Goal: Information Seeking & Learning: Learn about a topic

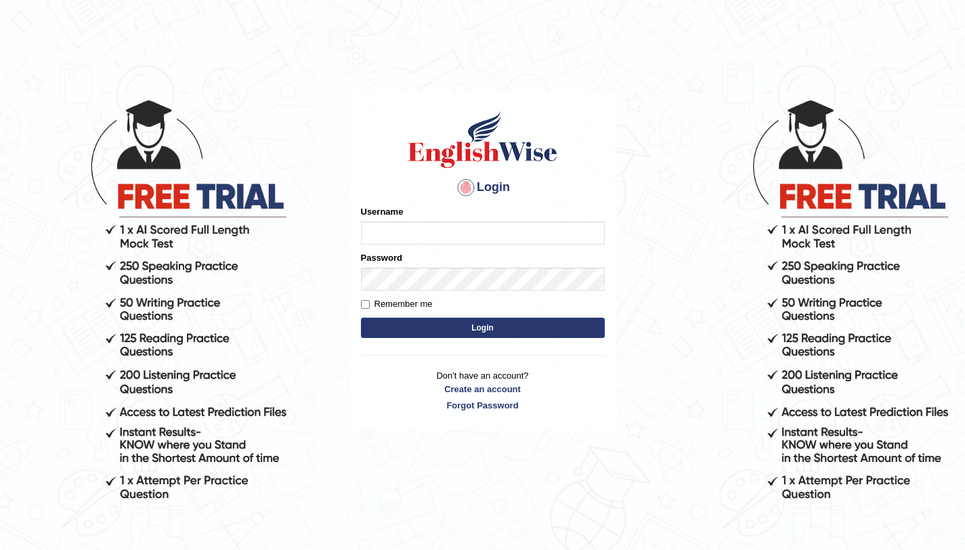
click at [413, 235] on input "Username" at bounding box center [483, 232] width 244 height 23
type input "aliahmad_parramatta"
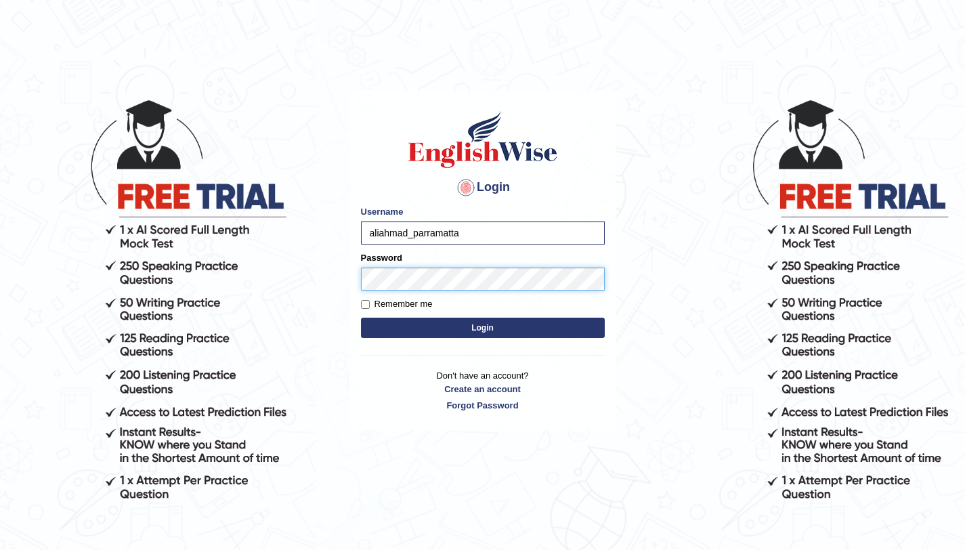
click at [361, 318] on button "Login" at bounding box center [483, 328] width 244 height 20
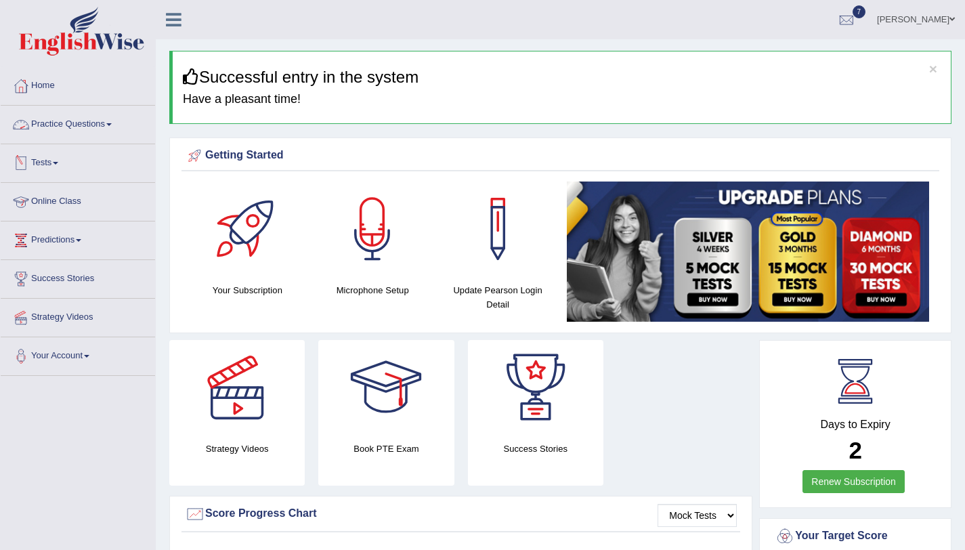
click at [98, 119] on link "Practice Questions" at bounding box center [78, 123] width 154 height 34
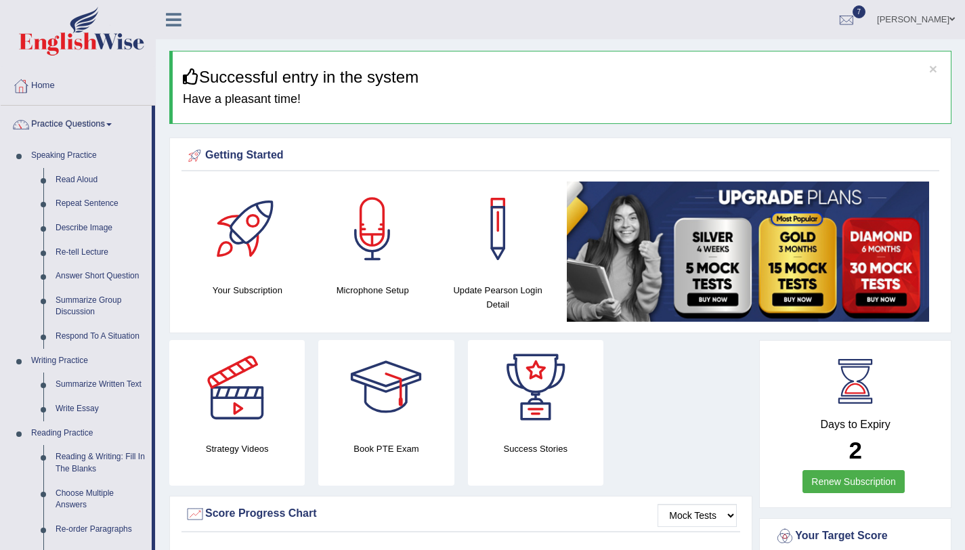
click at [697, 88] on div "× Successful entry in the system Have a pleasant time!" at bounding box center [560, 87] width 782 height 73
click at [76, 182] on link "Read Aloud" at bounding box center [100, 180] width 102 height 24
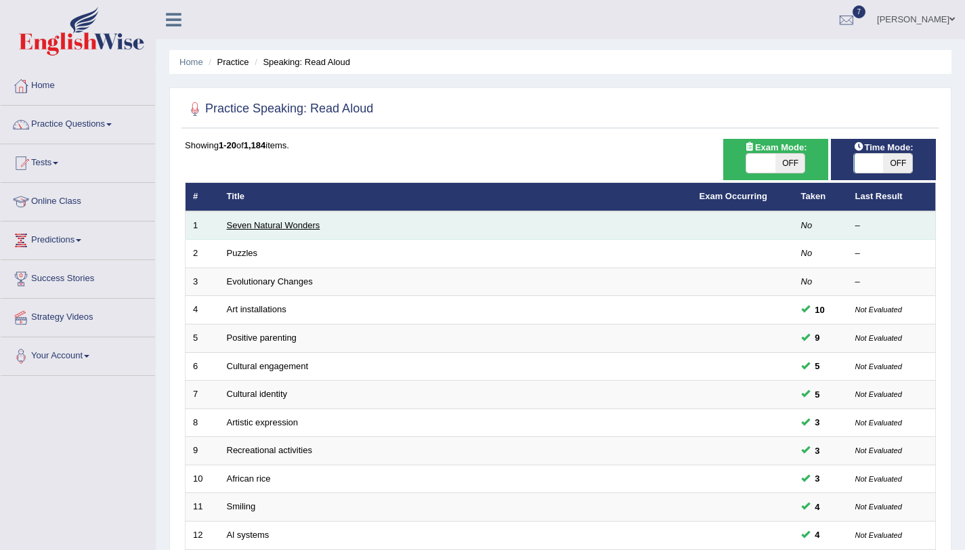
click at [259, 223] on link "Seven Natural Wonders" at bounding box center [273, 225] width 93 height 10
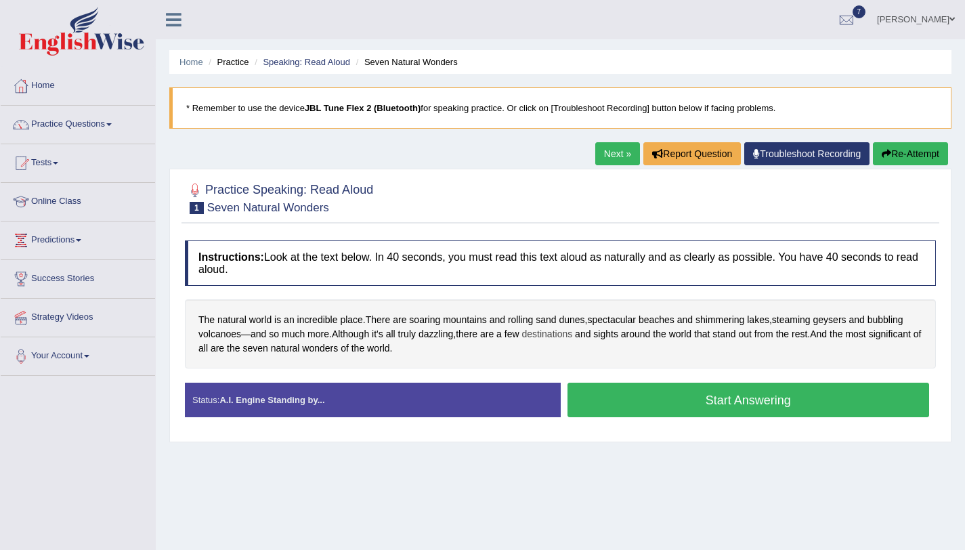
scroll to position [161, 0]
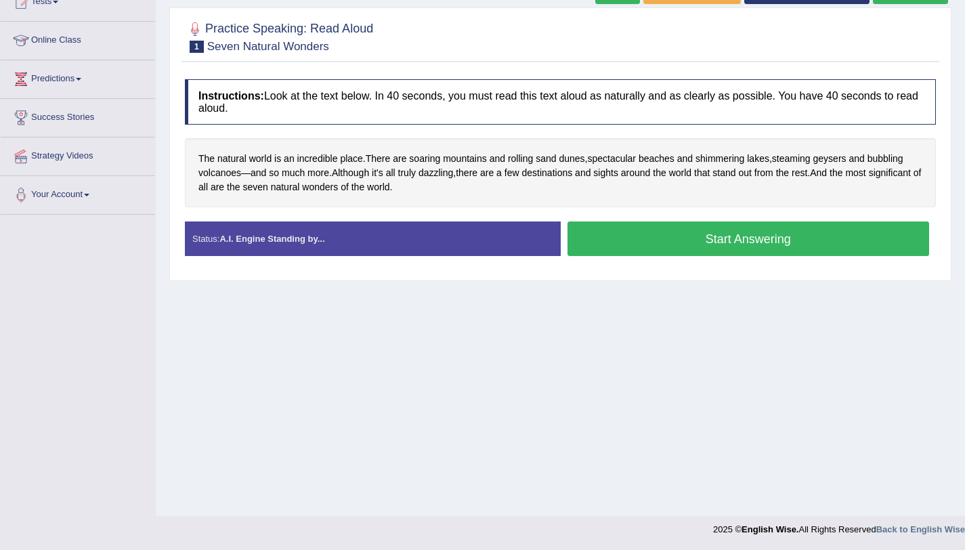
click at [649, 242] on button "Start Answering" at bounding box center [749, 238] width 362 height 35
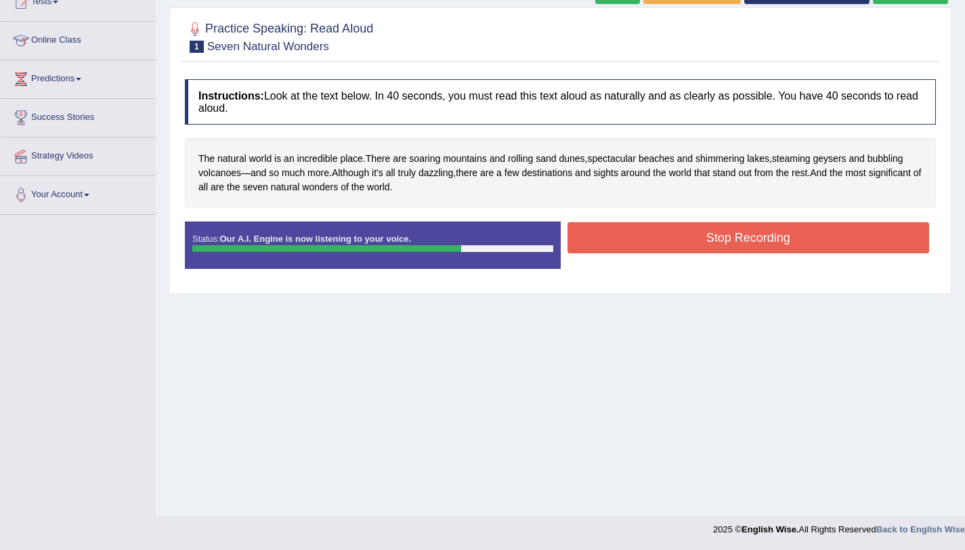
click at [607, 234] on button "Stop Recording" at bounding box center [749, 237] width 362 height 31
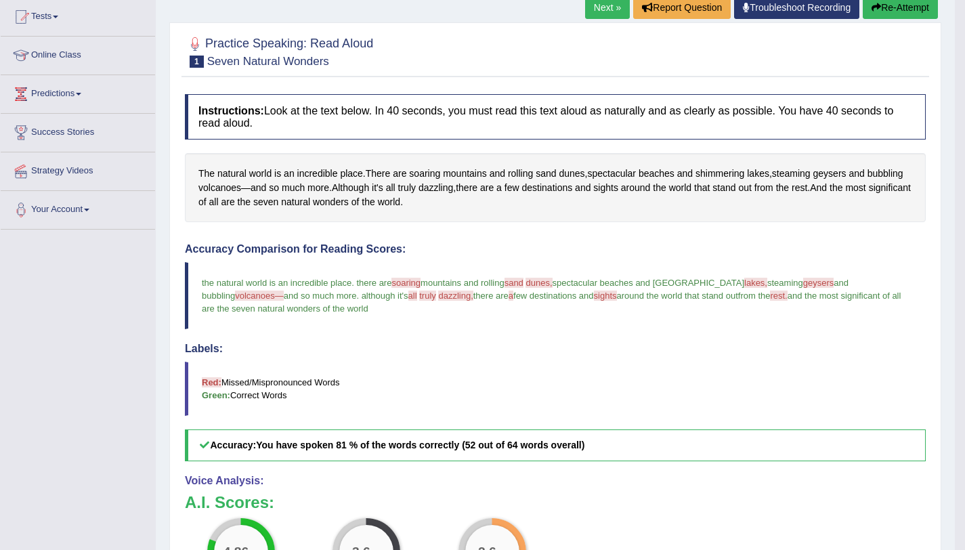
scroll to position [0, 0]
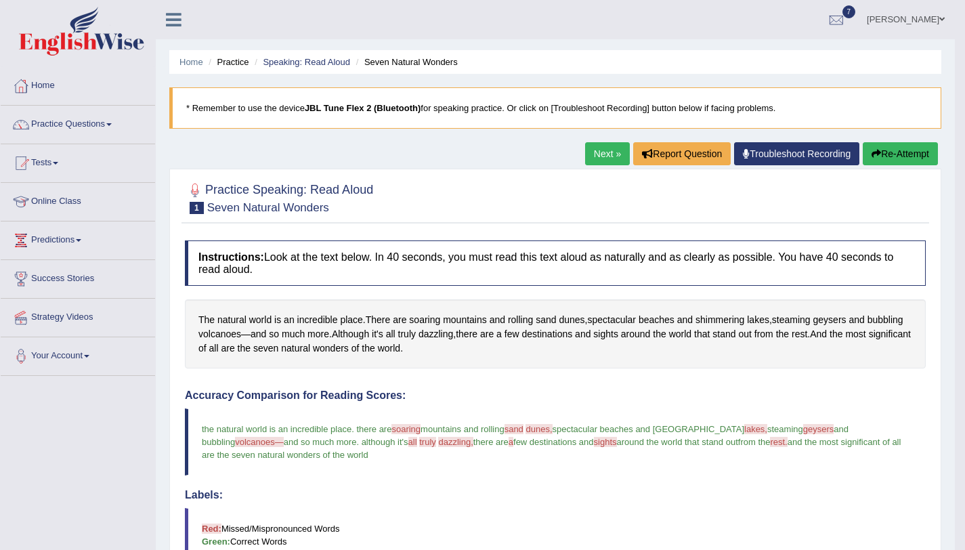
click at [886, 163] on button "Re-Attempt" at bounding box center [900, 153] width 75 height 23
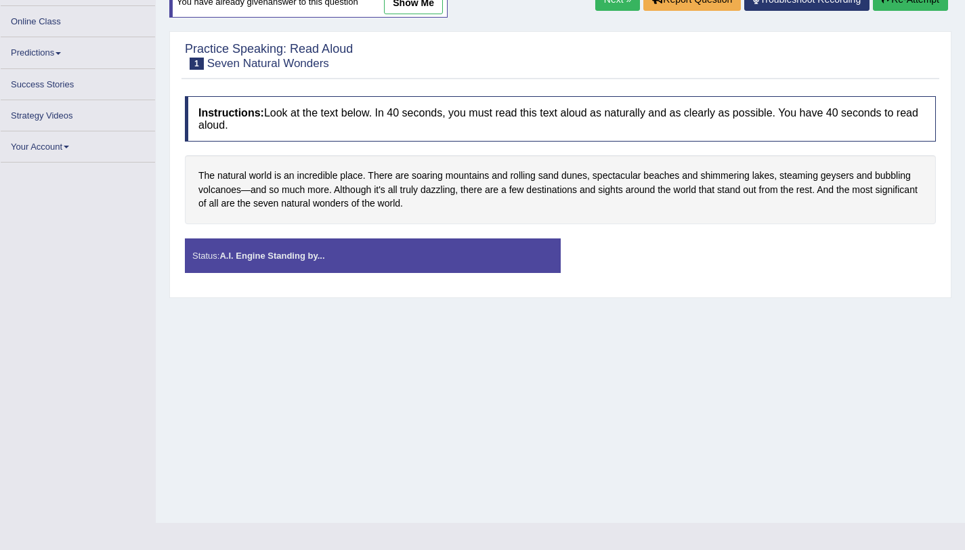
scroll to position [161, 0]
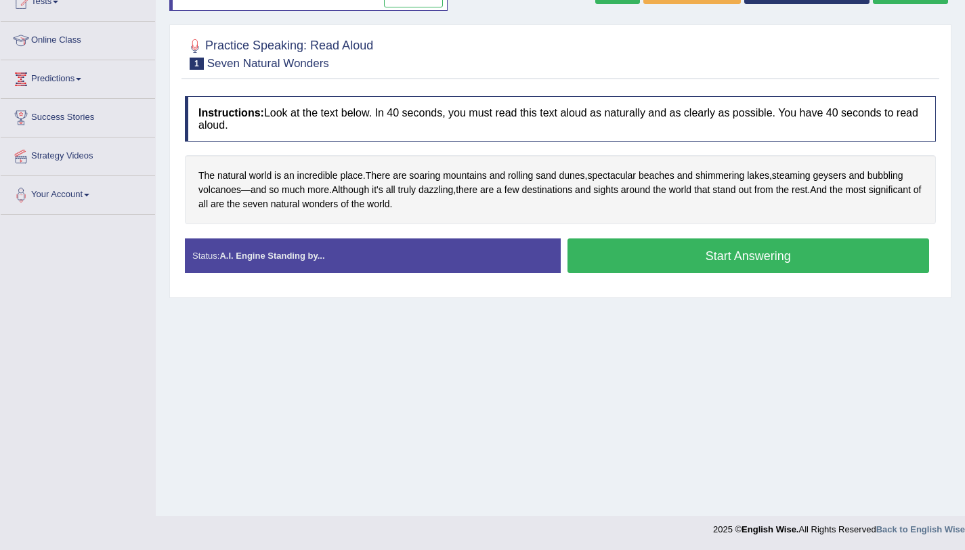
click at [733, 260] on button "Start Answering" at bounding box center [749, 255] width 362 height 35
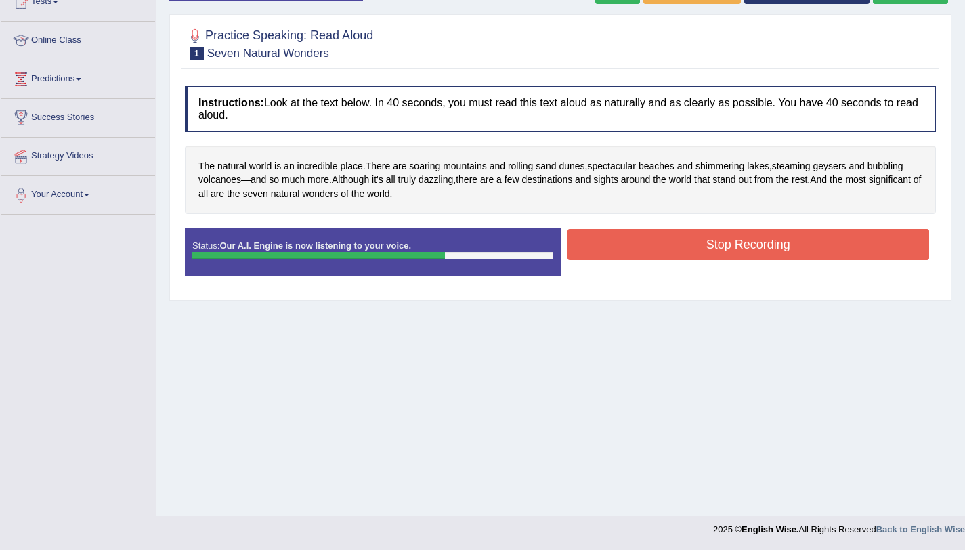
click at [584, 238] on button "Stop Recording" at bounding box center [749, 244] width 362 height 31
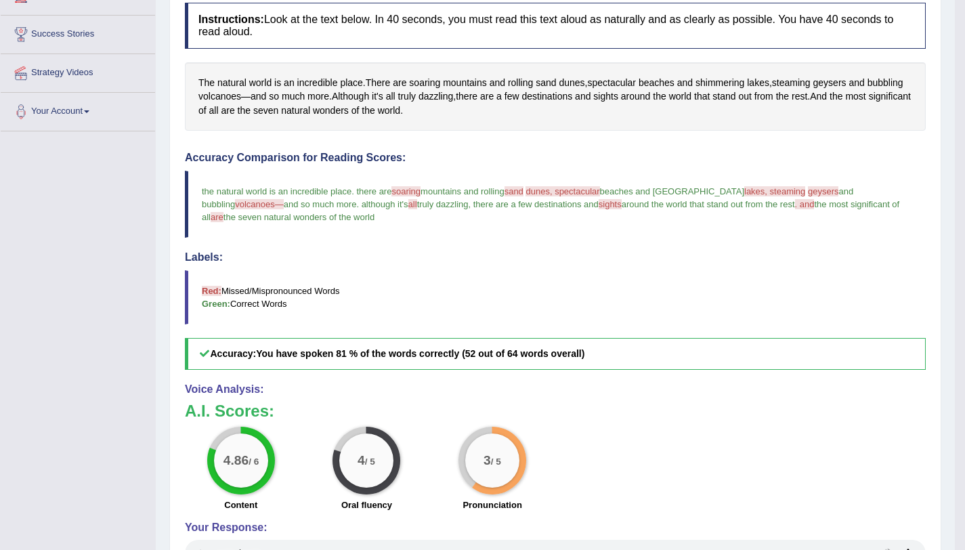
scroll to position [0, 0]
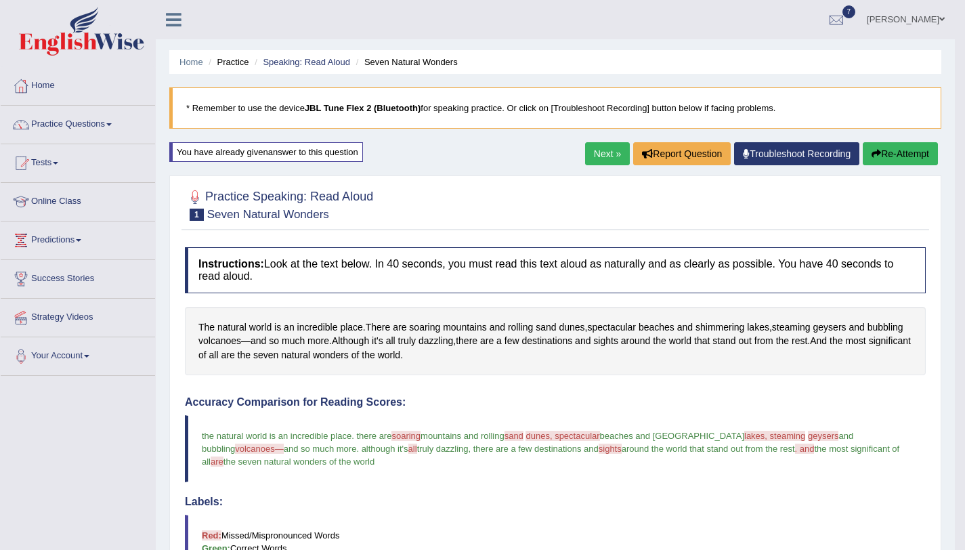
click at [610, 149] on link "Next »" at bounding box center [607, 153] width 45 height 23
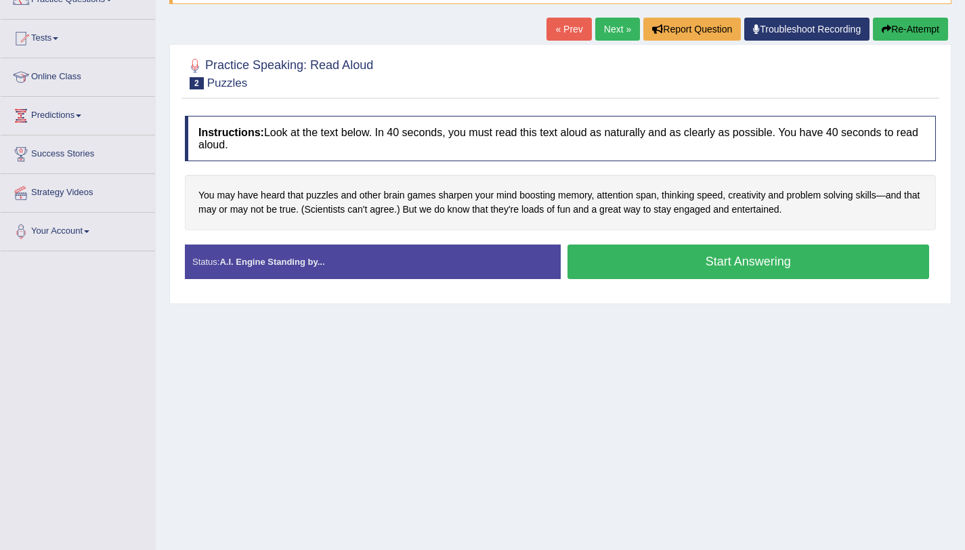
scroll to position [161, 0]
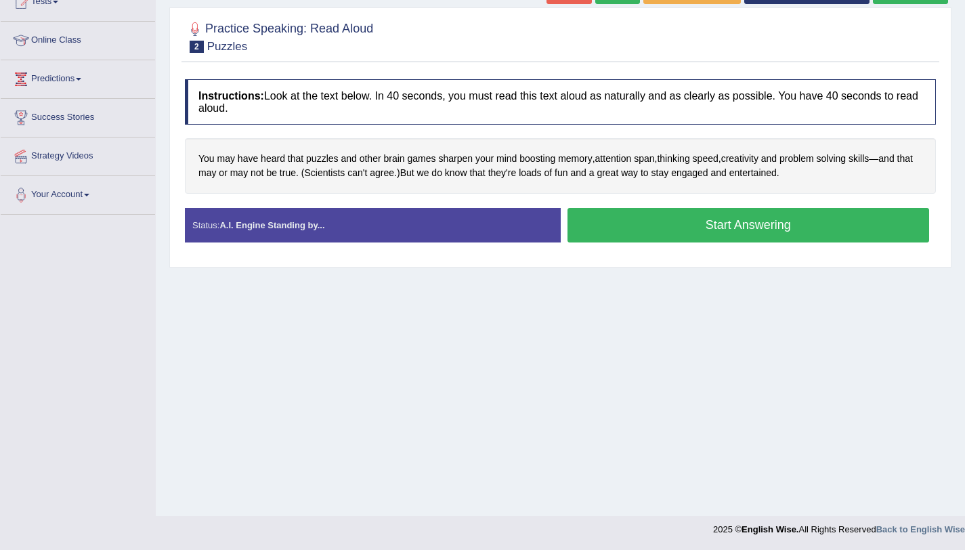
click at [673, 228] on button "Start Answering" at bounding box center [749, 225] width 362 height 35
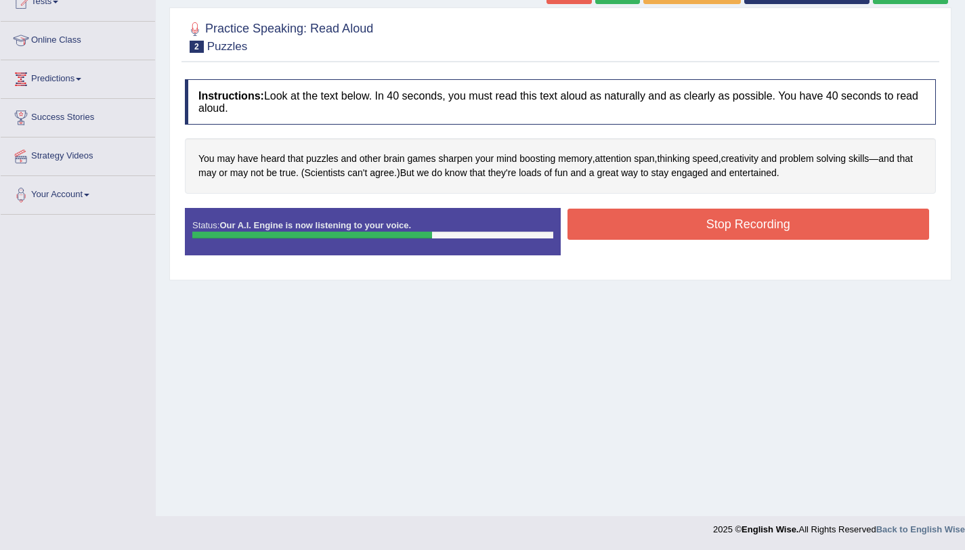
click at [688, 213] on button "Stop Recording" at bounding box center [749, 224] width 362 height 31
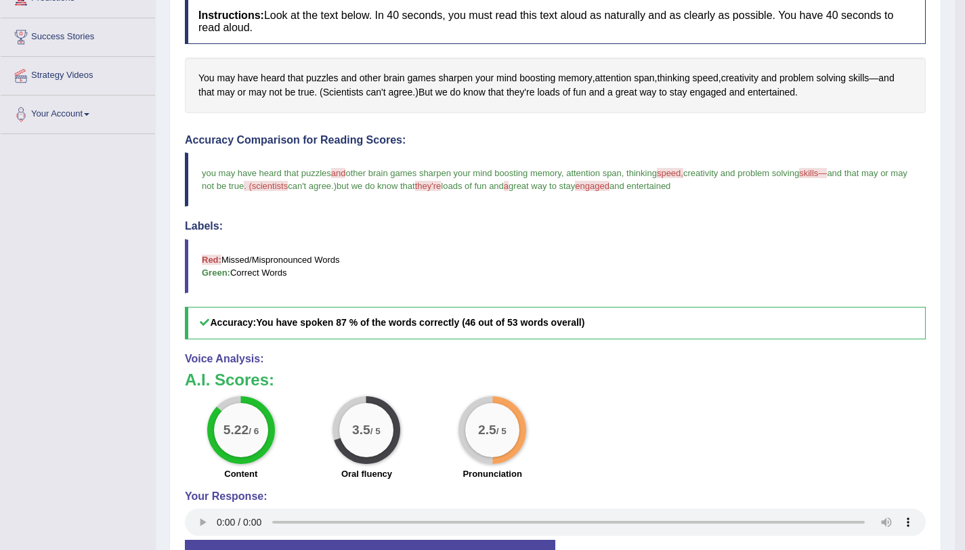
scroll to position [248, 0]
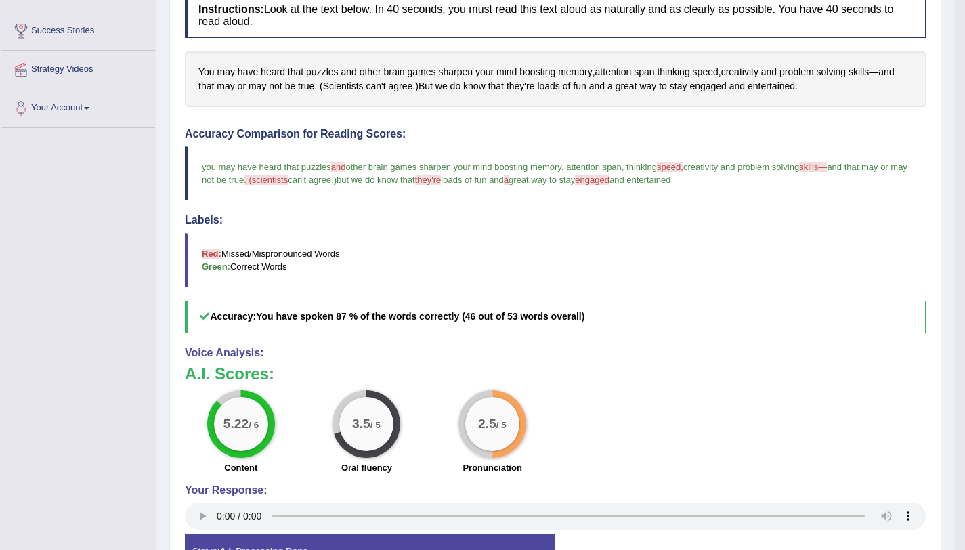
click at [687, 212] on div "Accuracy Comparison for Reading Scores: you may have heard that puzzles and are…" at bounding box center [555, 230] width 741 height 205
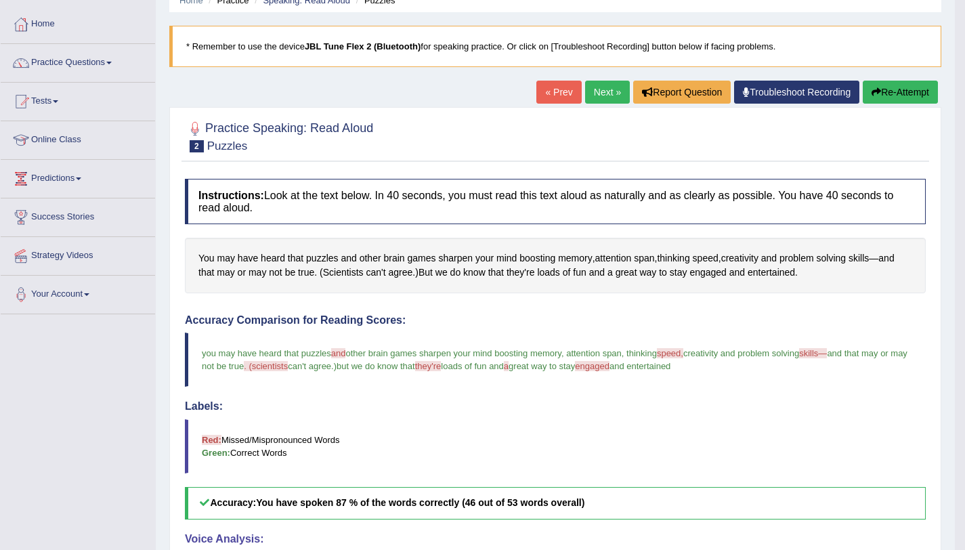
scroll to position [0, 0]
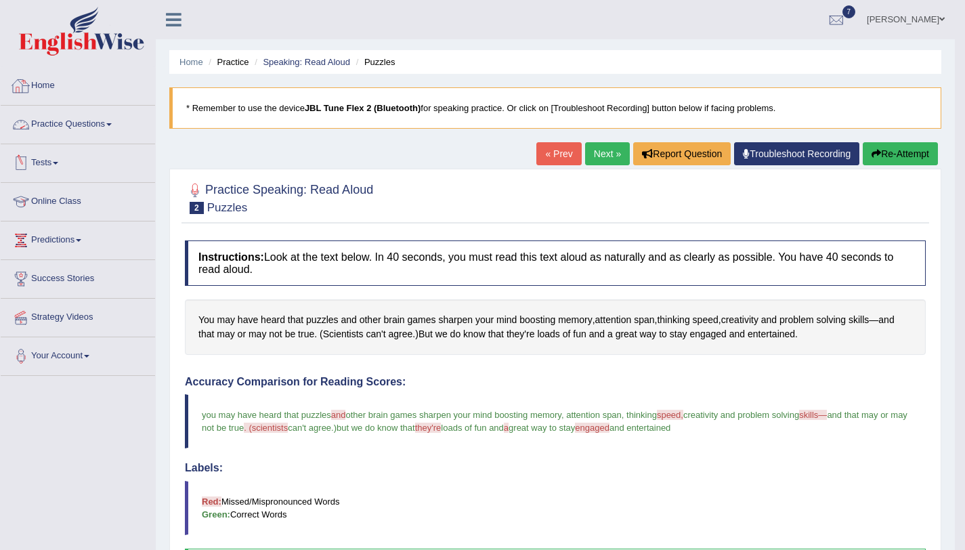
click at [89, 121] on link "Practice Questions" at bounding box center [78, 123] width 154 height 34
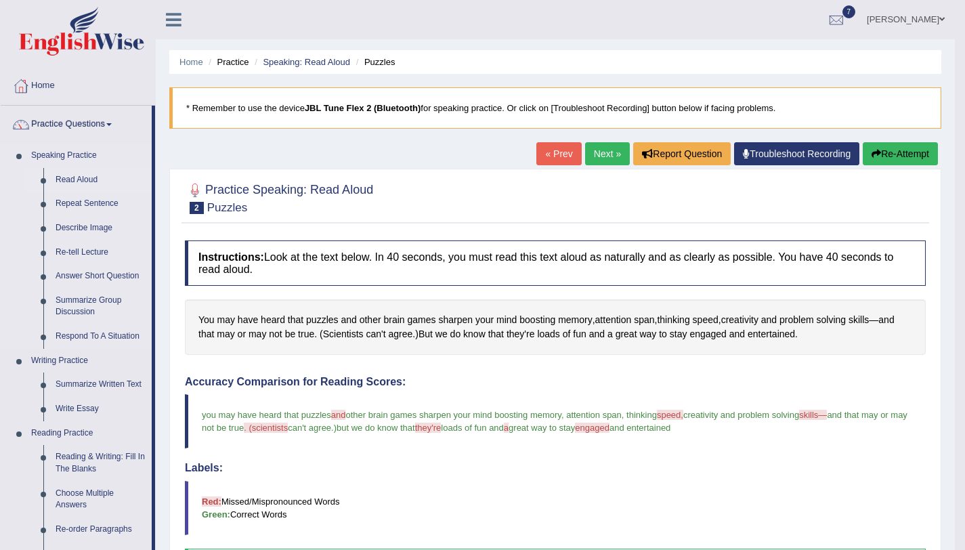
click at [91, 179] on link "Read Aloud" at bounding box center [100, 180] width 102 height 24
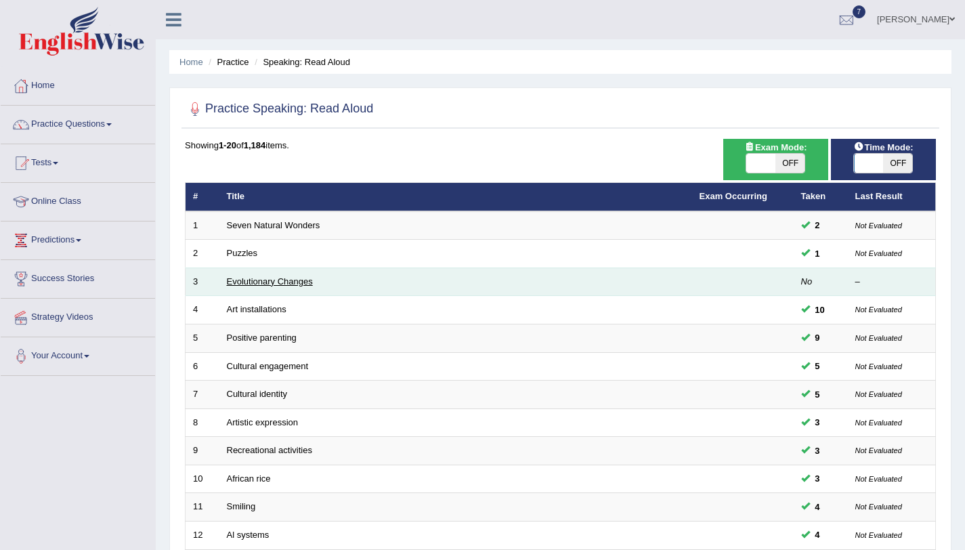
click at [286, 281] on link "Evolutionary Changes" at bounding box center [270, 281] width 86 height 10
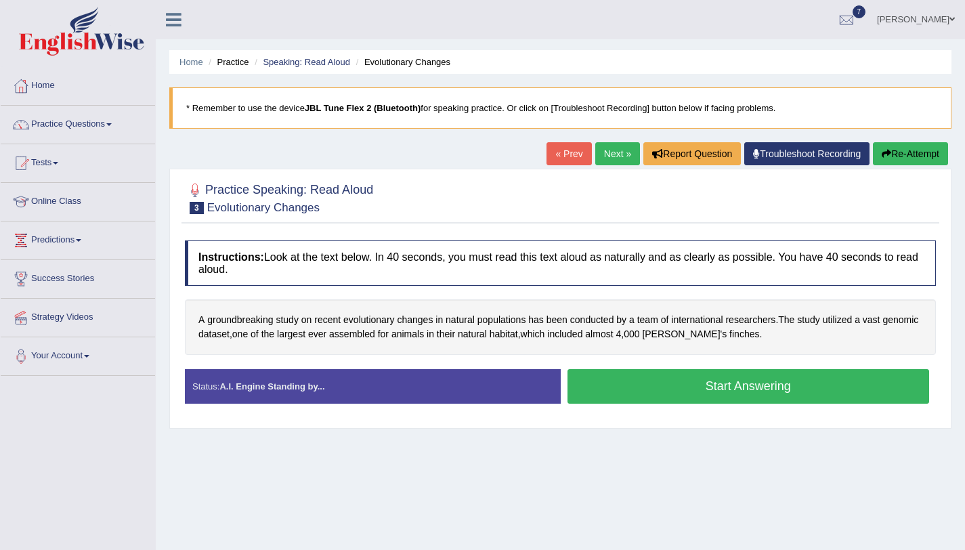
click at [649, 388] on button "Start Answering" at bounding box center [749, 386] width 362 height 35
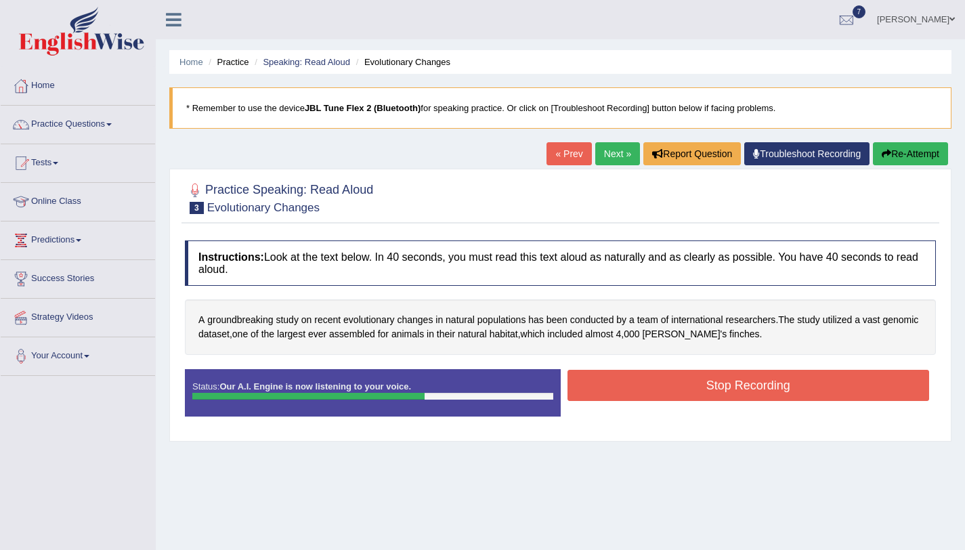
click at [660, 387] on button "Stop Recording" at bounding box center [749, 385] width 362 height 31
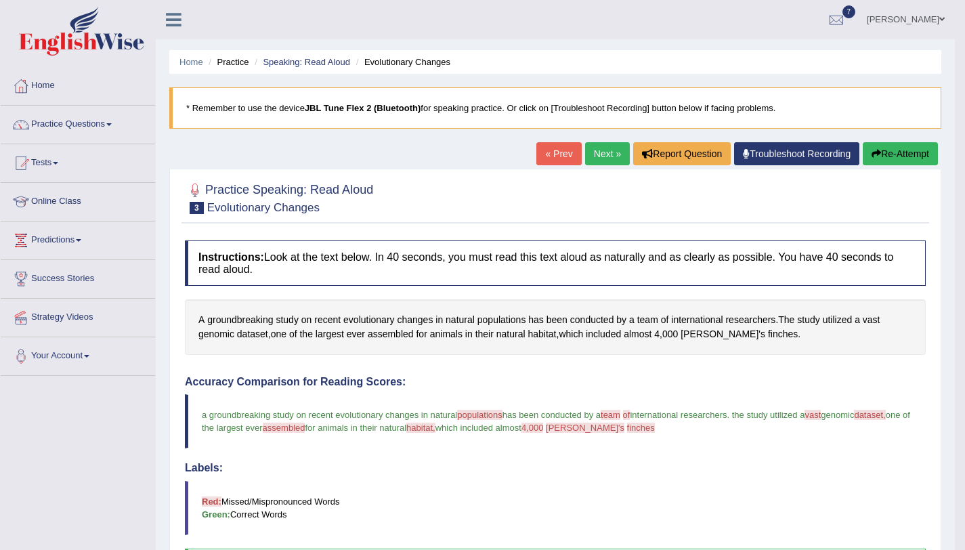
click at [900, 156] on button "Re-Attempt" at bounding box center [900, 153] width 75 height 23
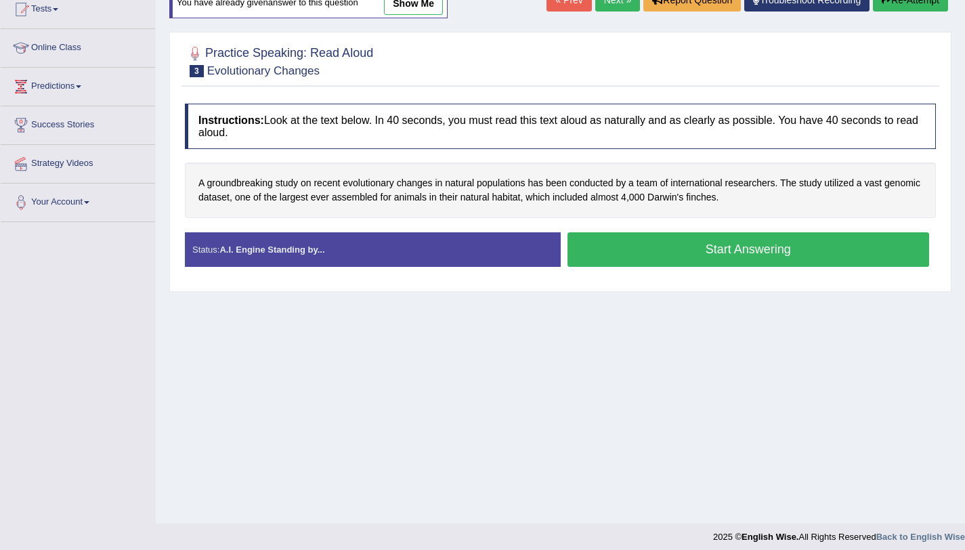
scroll to position [161, 0]
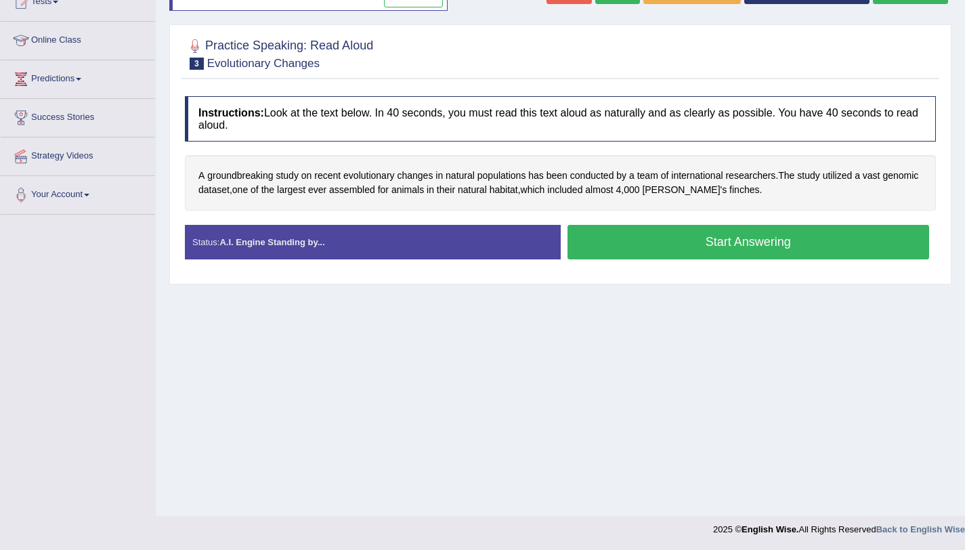
click at [754, 252] on button "Start Answering" at bounding box center [749, 242] width 362 height 35
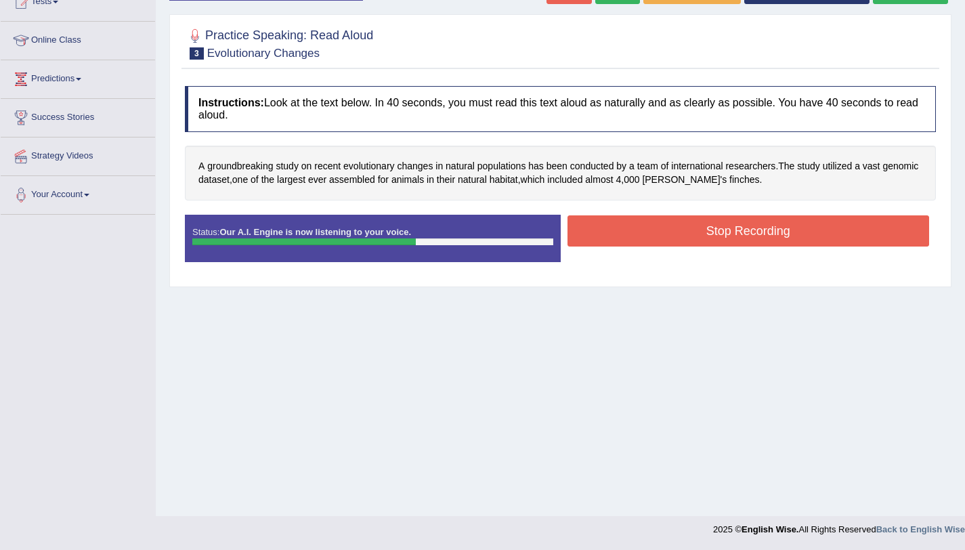
click at [664, 227] on button "Stop Recording" at bounding box center [749, 230] width 362 height 31
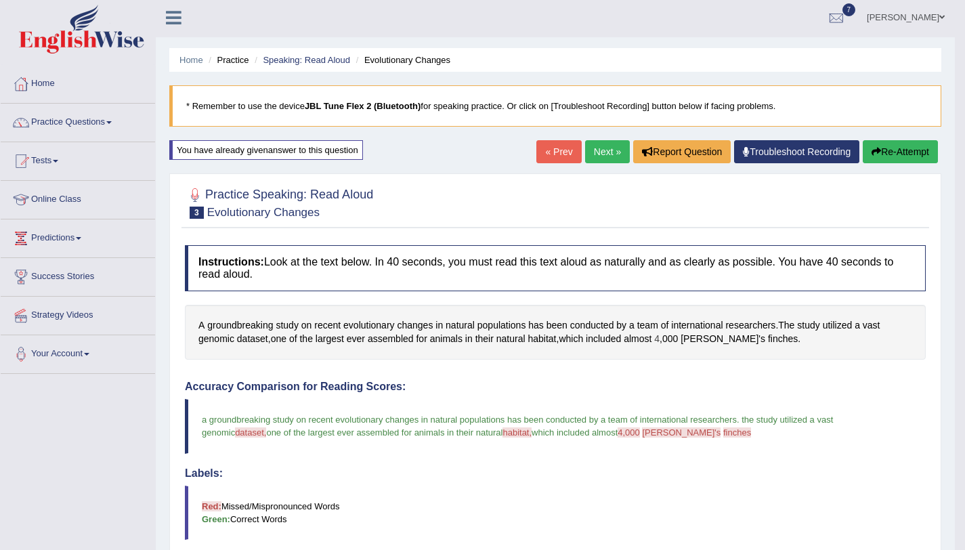
scroll to position [0, 0]
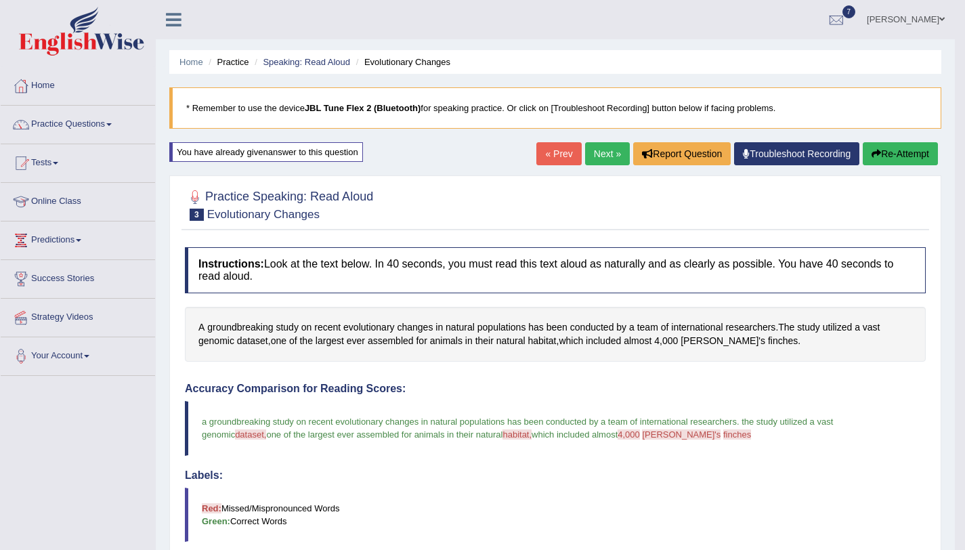
click at [893, 145] on button "Re-Attempt" at bounding box center [900, 153] width 75 height 23
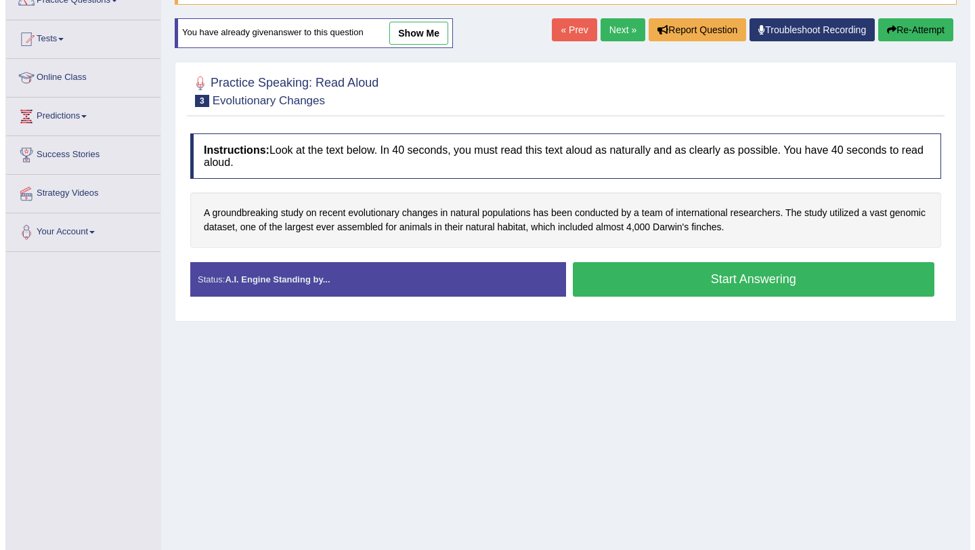
scroll to position [161, 0]
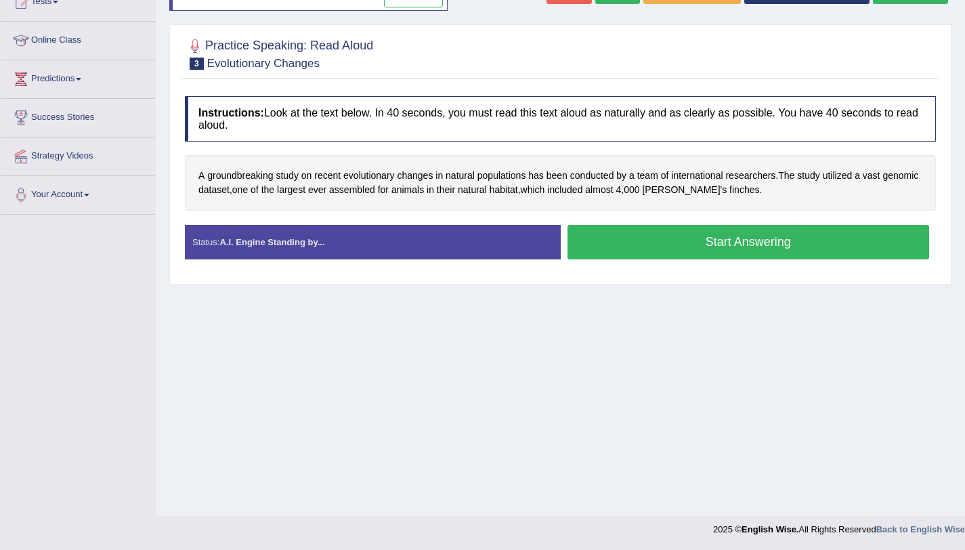
click at [628, 257] on button "Start Answering" at bounding box center [749, 242] width 362 height 35
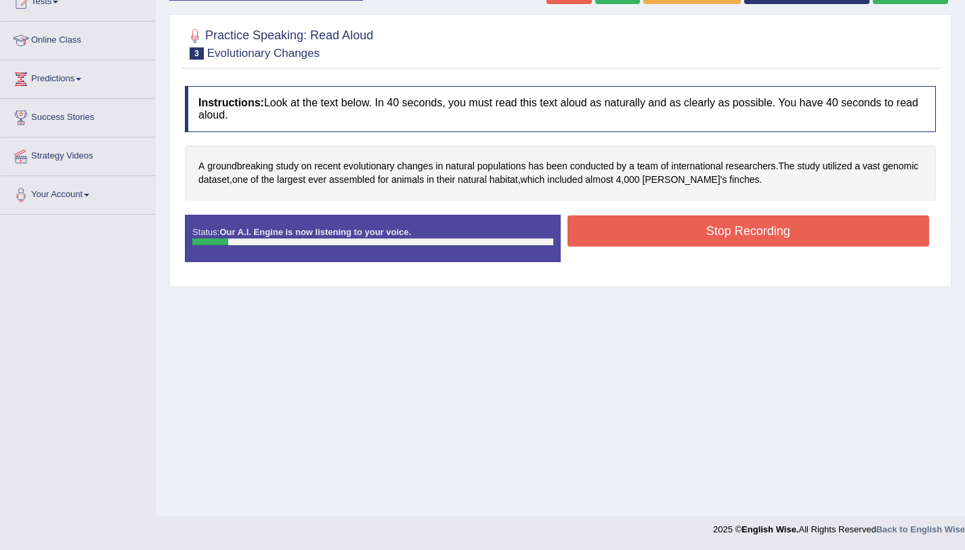
click at [680, 219] on button "Stop Recording" at bounding box center [749, 230] width 362 height 31
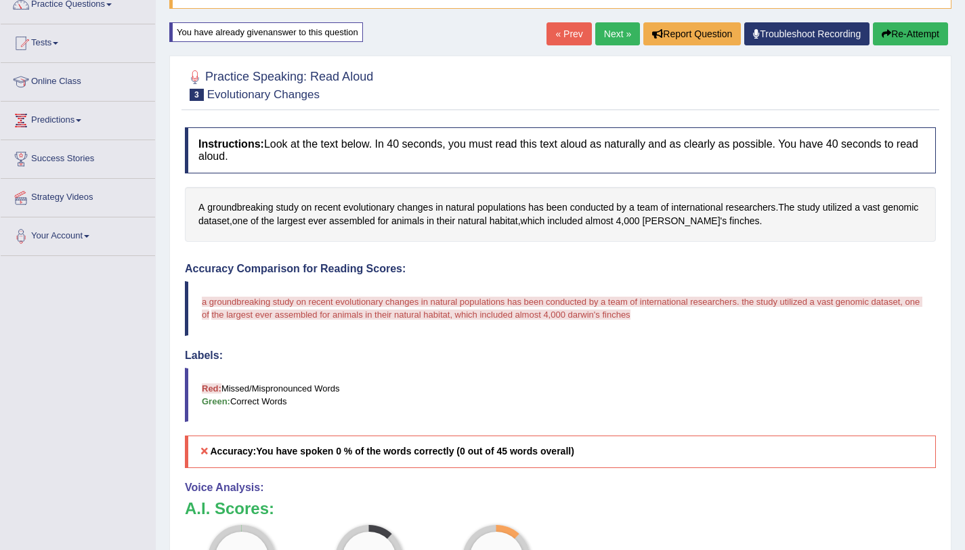
scroll to position [0, 0]
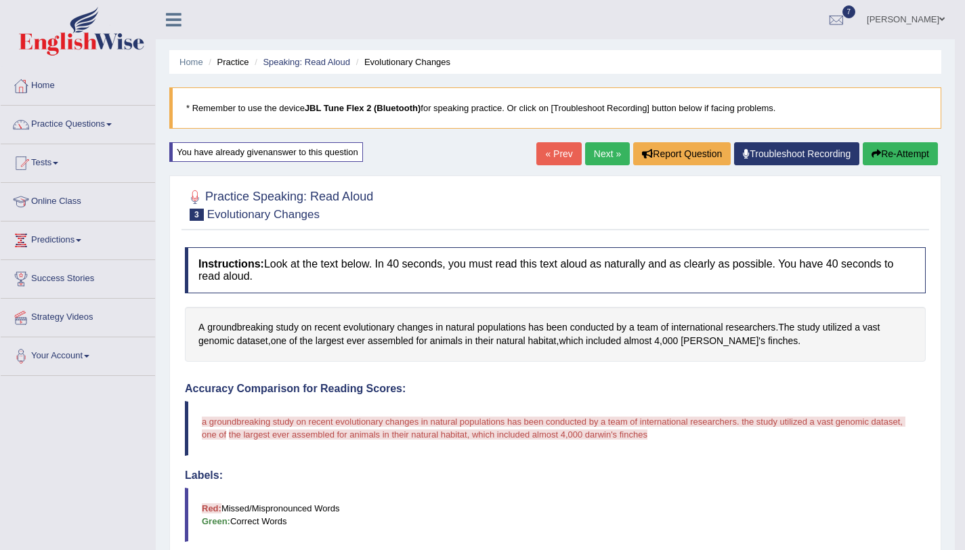
click at [914, 150] on button "Re-Attempt" at bounding box center [900, 153] width 75 height 23
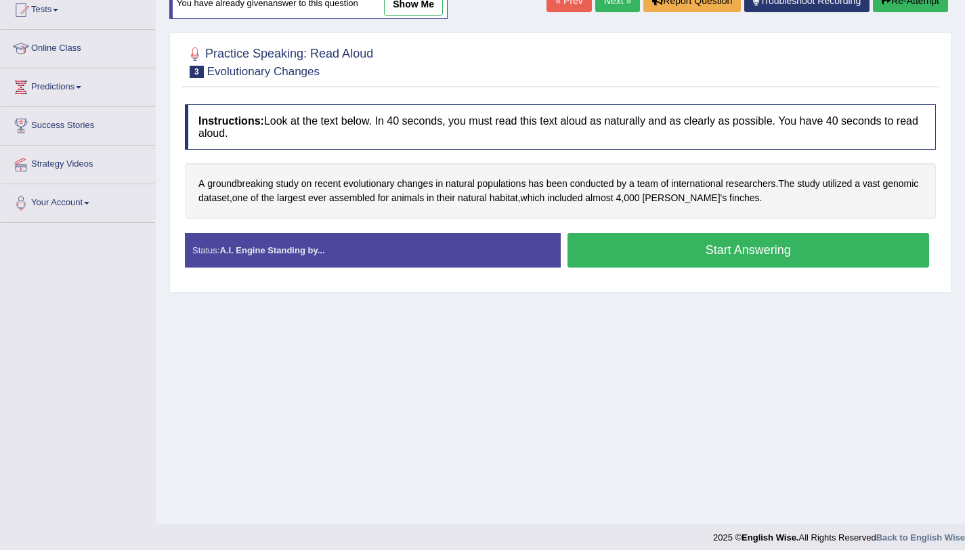
scroll to position [161, 0]
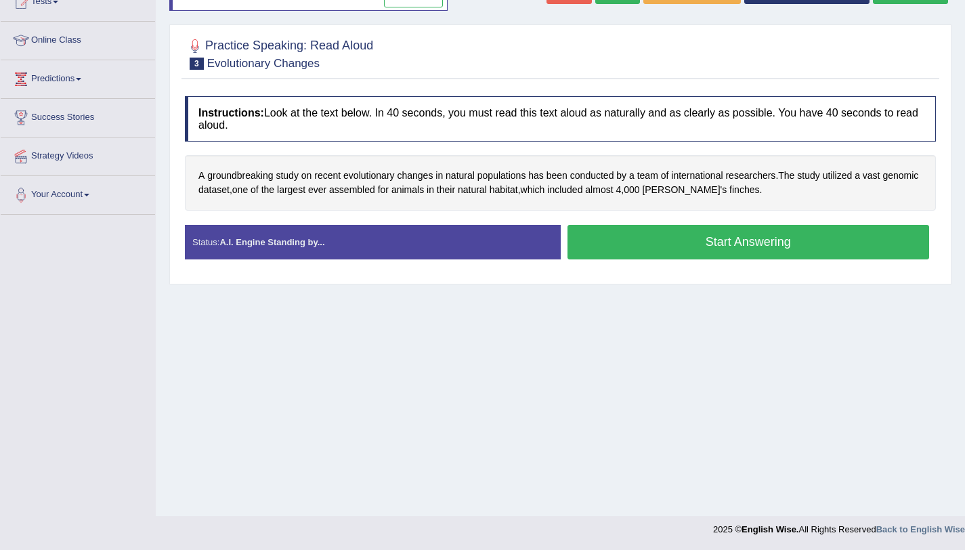
click at [752, 247] on button "Start Answering" at bounding box center [749, 242] width 362 height 35
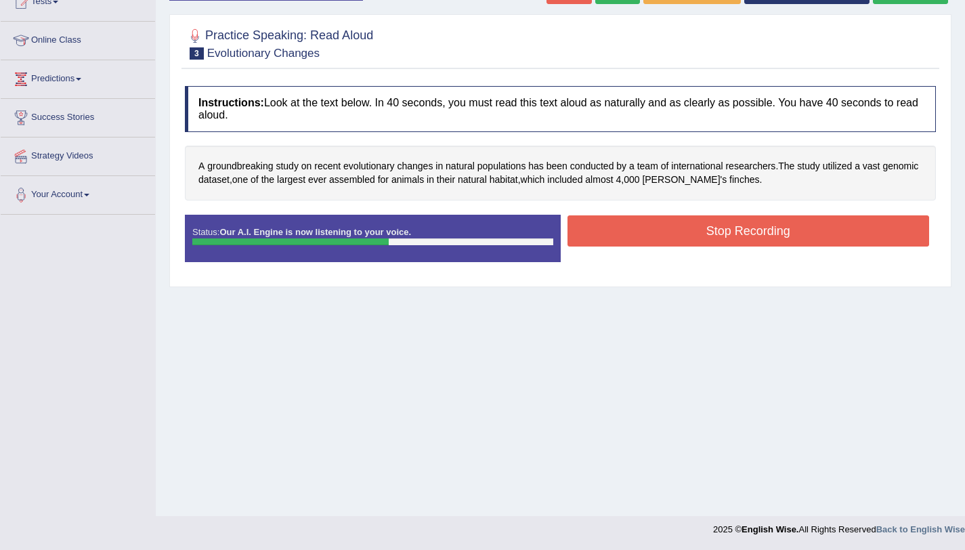
click at [675, 240] on button "Stop Recording" at bounding box center [749, 230] width 362 height 31
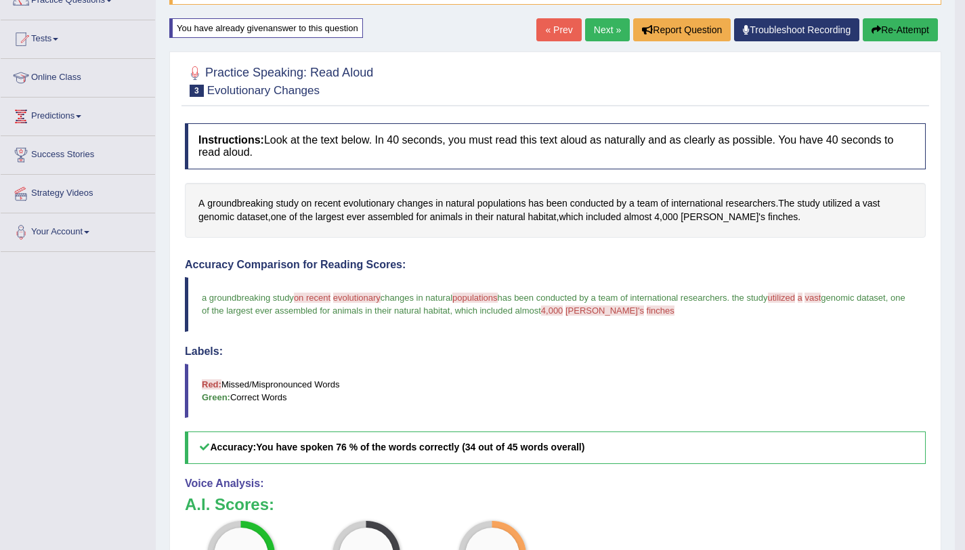
scroll to position [0, 0]
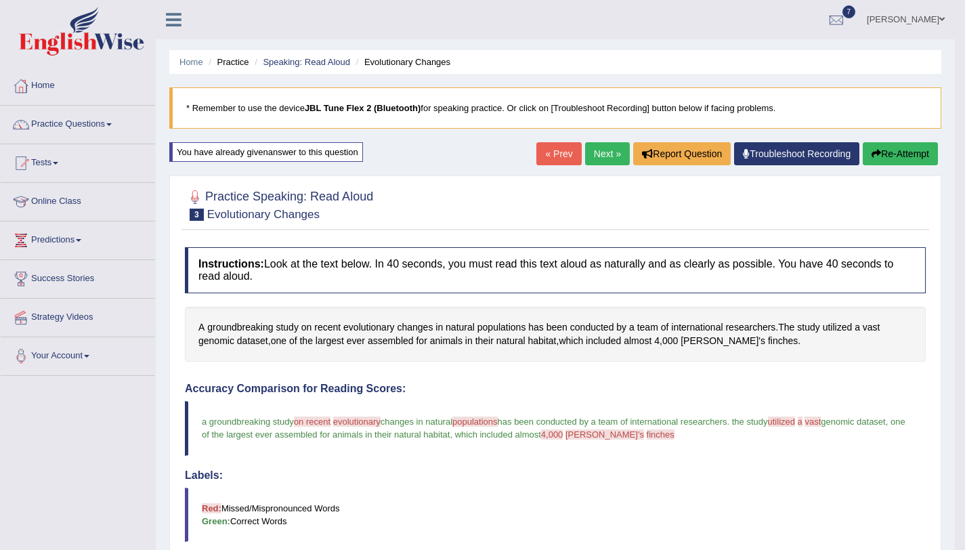
click at [872, 155] on icon "button" at bounding box center [876, 153] width 9 height 9
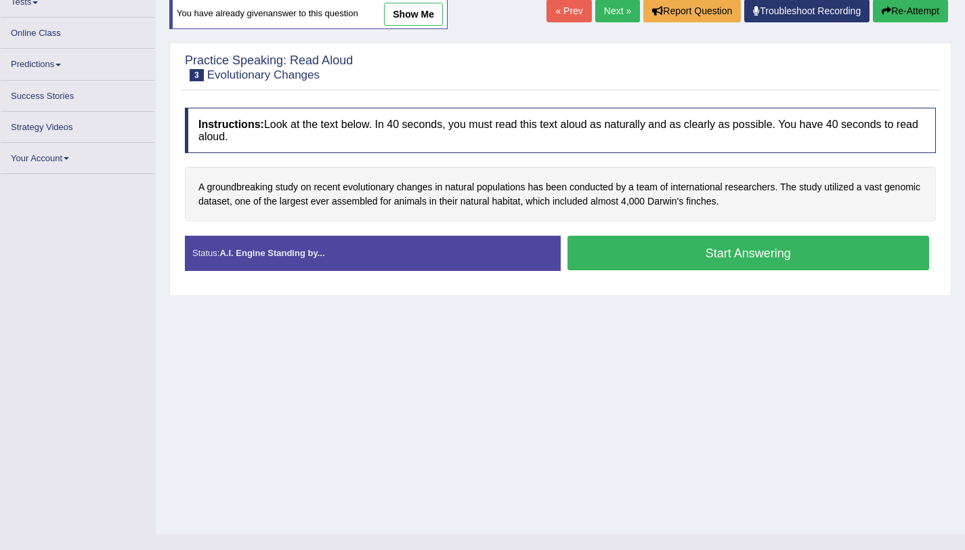
scroll to position [161, 0]
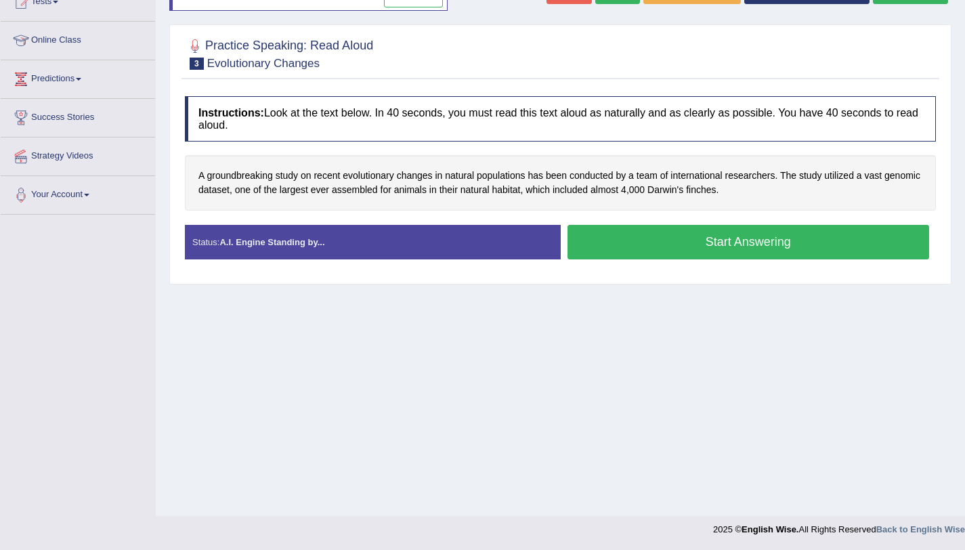
click at [642, 243] on button "Start Answering" at bounding box center [749, 242] width 362 height 35
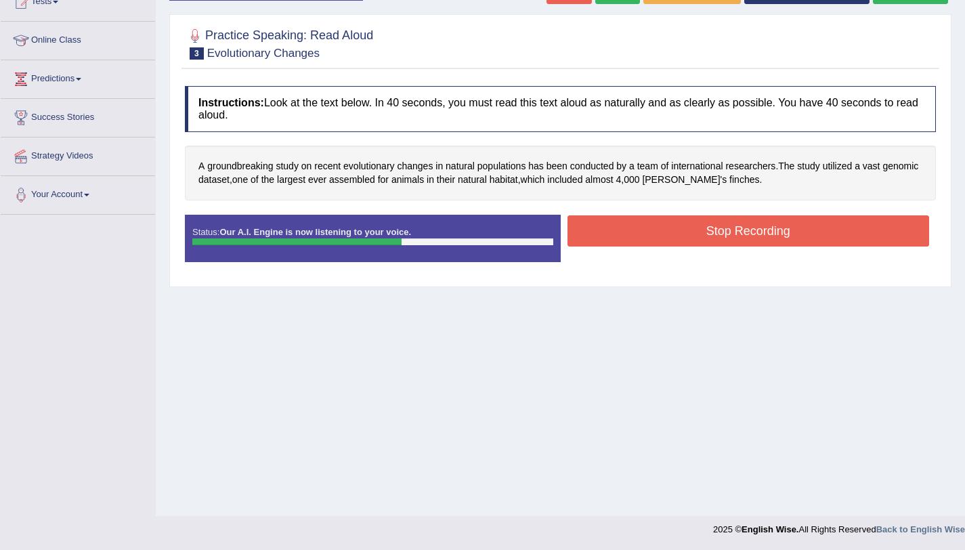
click at [626, 228] on button "Stop Recording" at bounding box center [749, 230] width 362 height 31
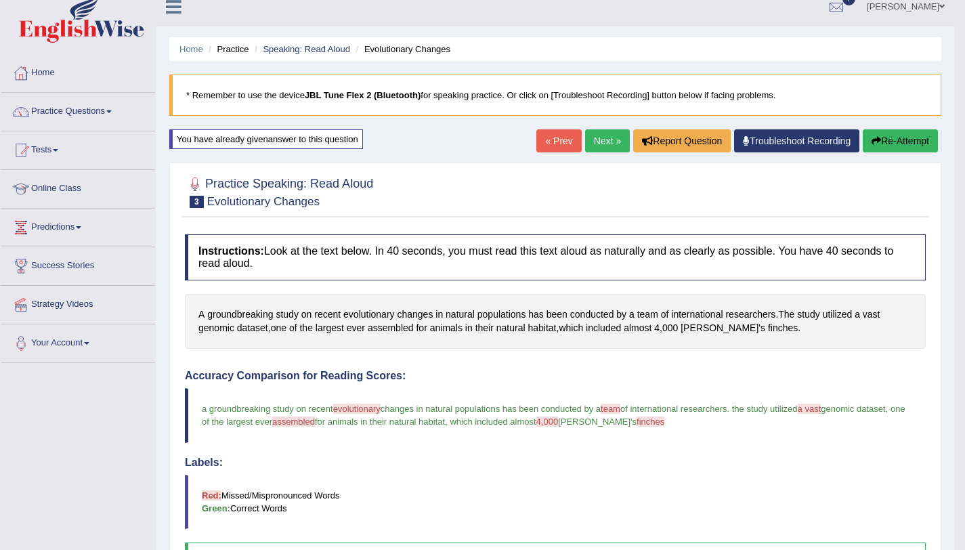
scroll to position [0, 0]
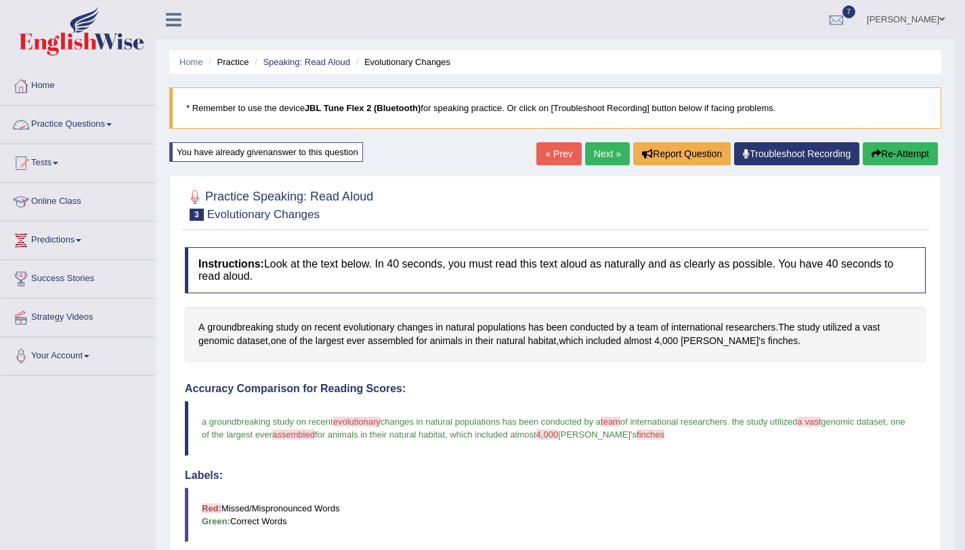
click at [116, 119] on link "Practice Questions" at bounding box center [78, 123] width 154 height 34
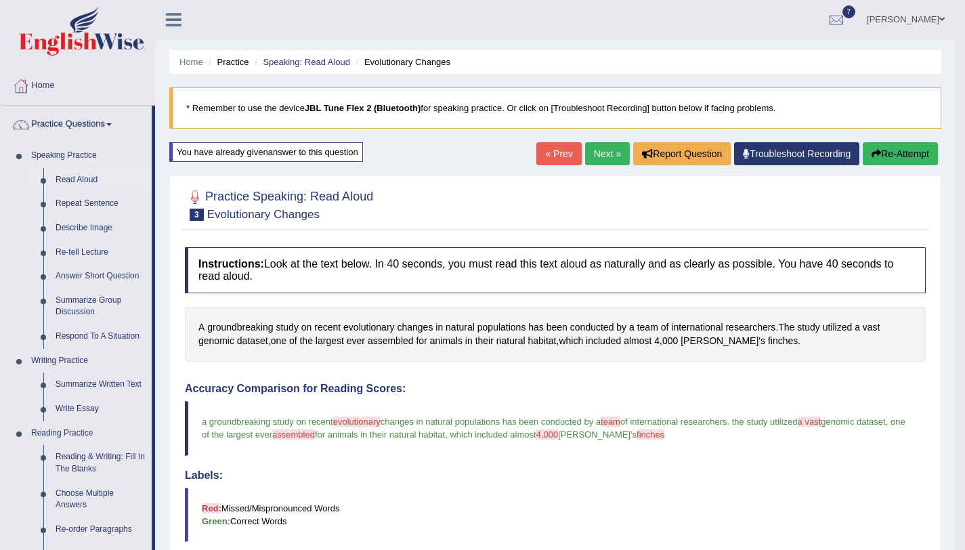
click at [66, 179] on link "Read Aloud" at bounding box center [100, 180] width 102 height 24
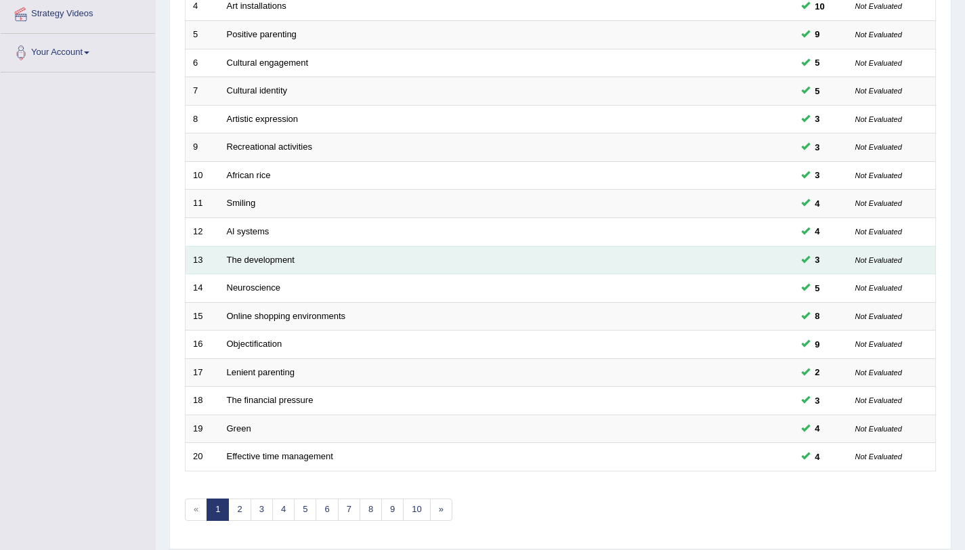
scroll to position [347, 0]
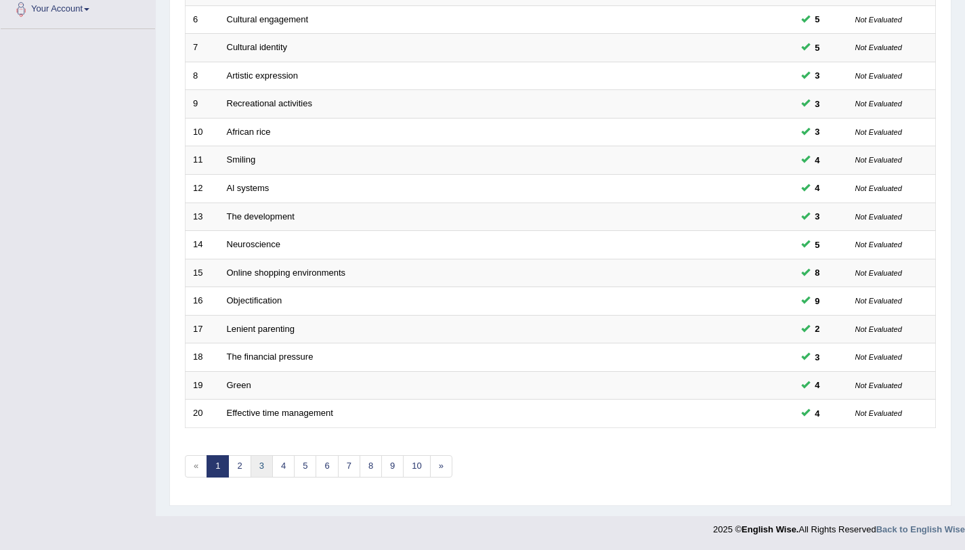
click at [263, 462] on link "3" at bounding box center [262, 466] width 22 height 22
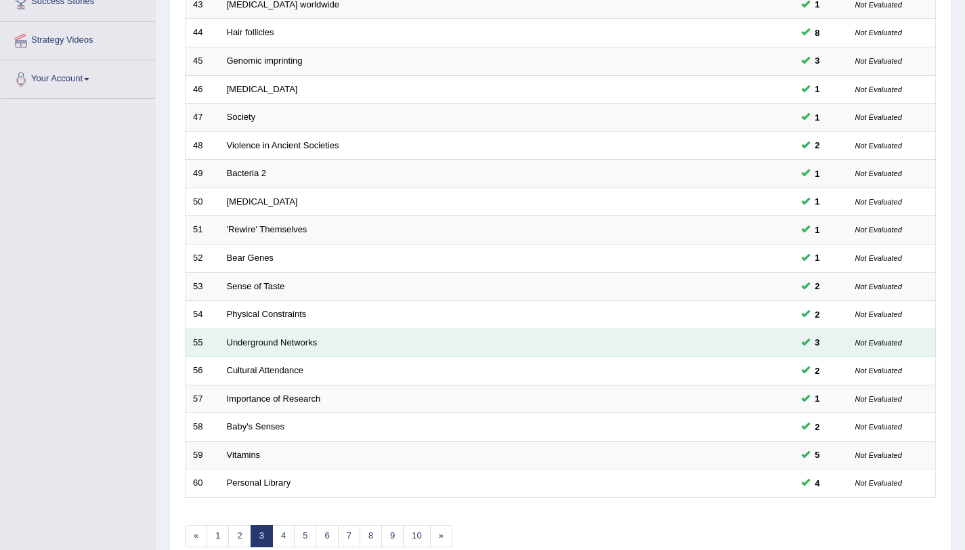
scroll to position [347, 0]
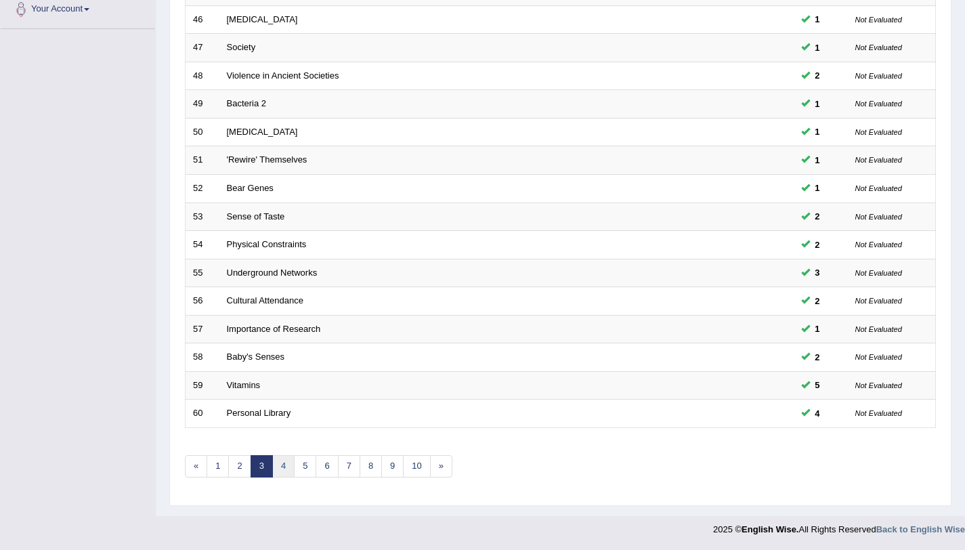
click at [277, 472] on link "4" at bounding box center [283, 466] width 22 height 22
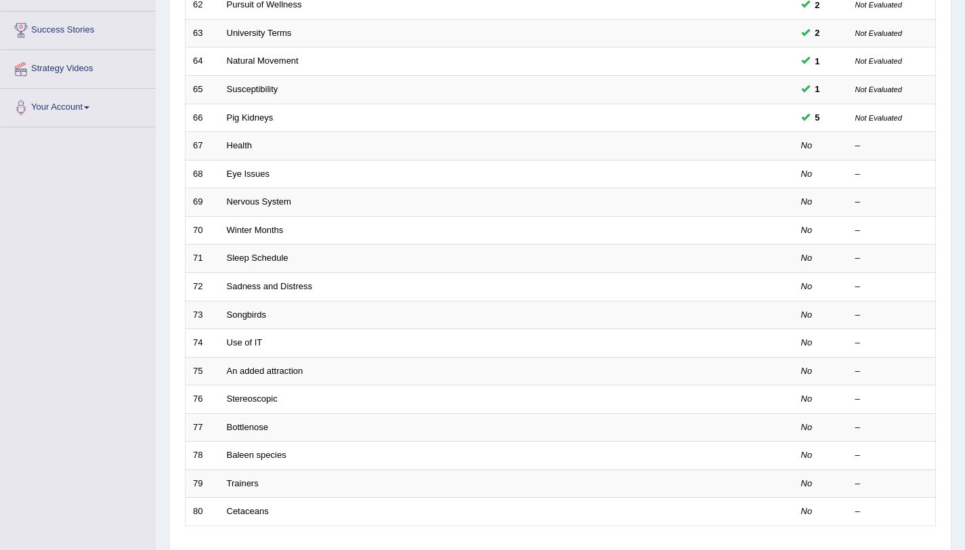
scroll to position [347, 0]
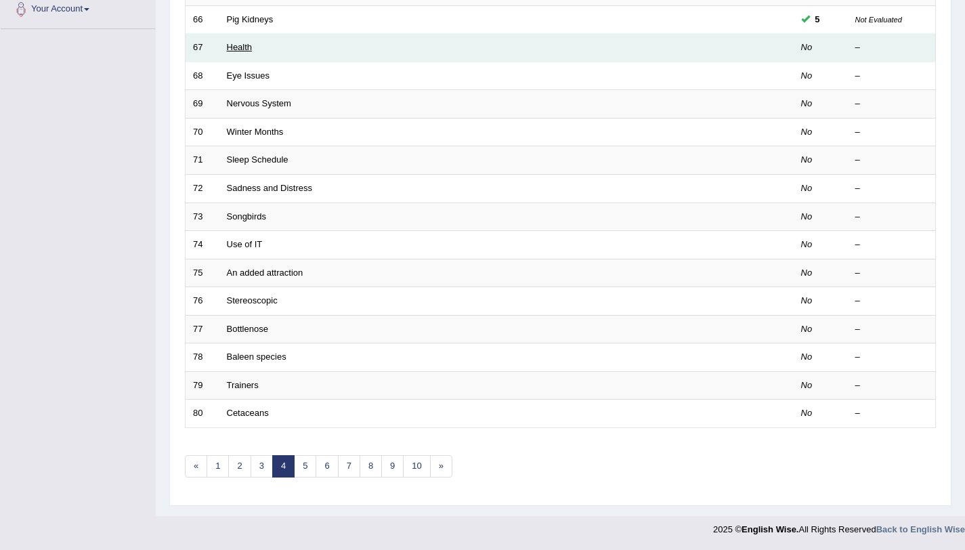
click at [241, 50] on link "Health" at bounding box center [240, 47] width 26 height 10
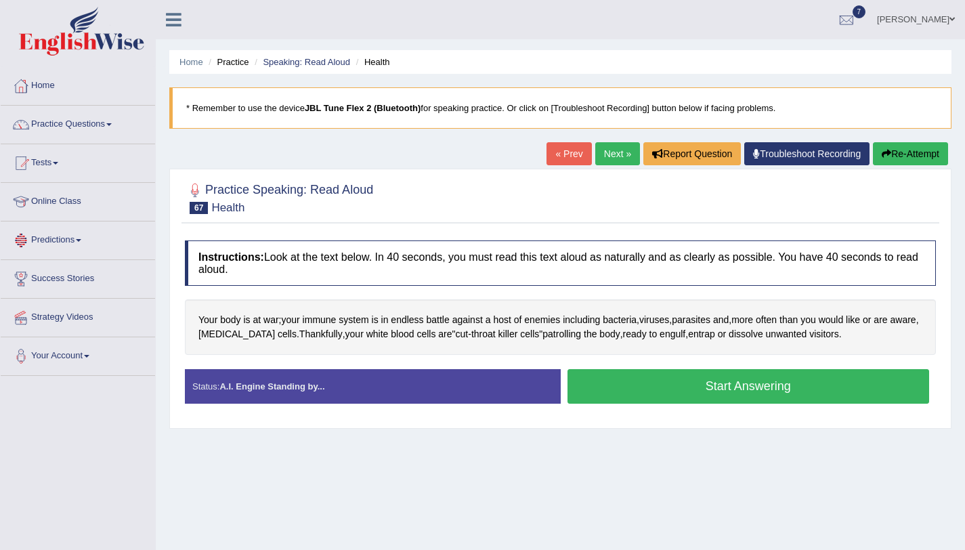
click at [99, 124] on link "Practice Questions" at bounding box center [78, 123] width 154 height 34
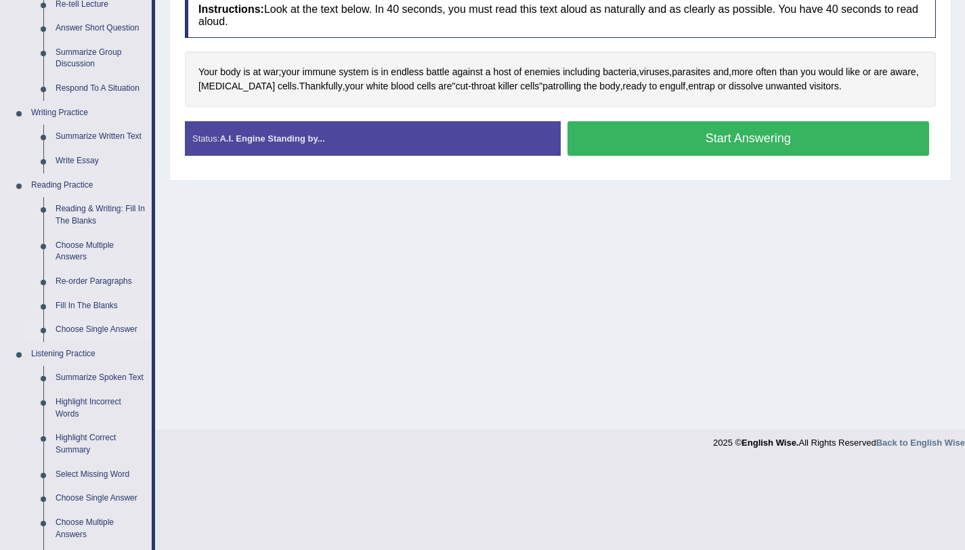
scroll to position [247, 0]
click at [76, 223] on link "Reading & Writing: Fill In The Blanks" at bounding box center [100, 216] width 102 height 36
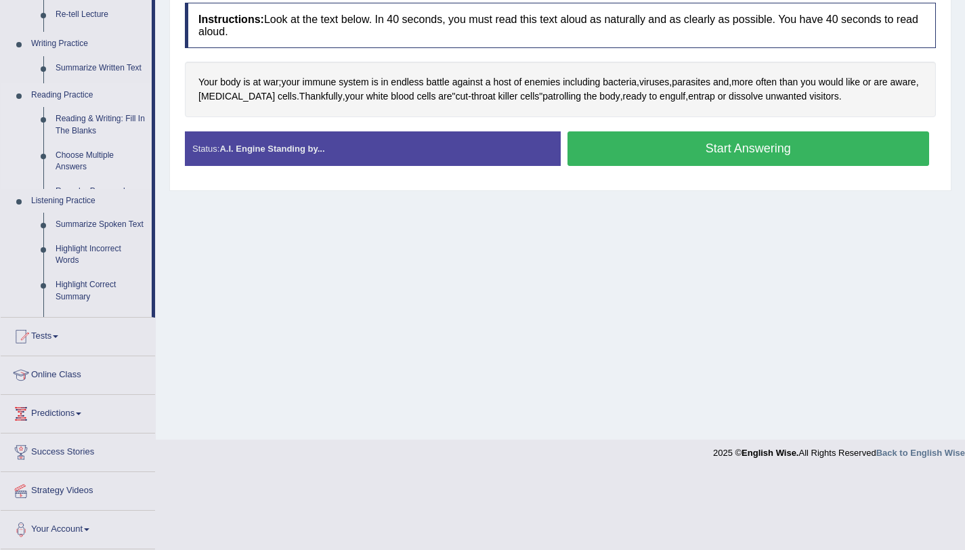
scroll to position [161, 0]
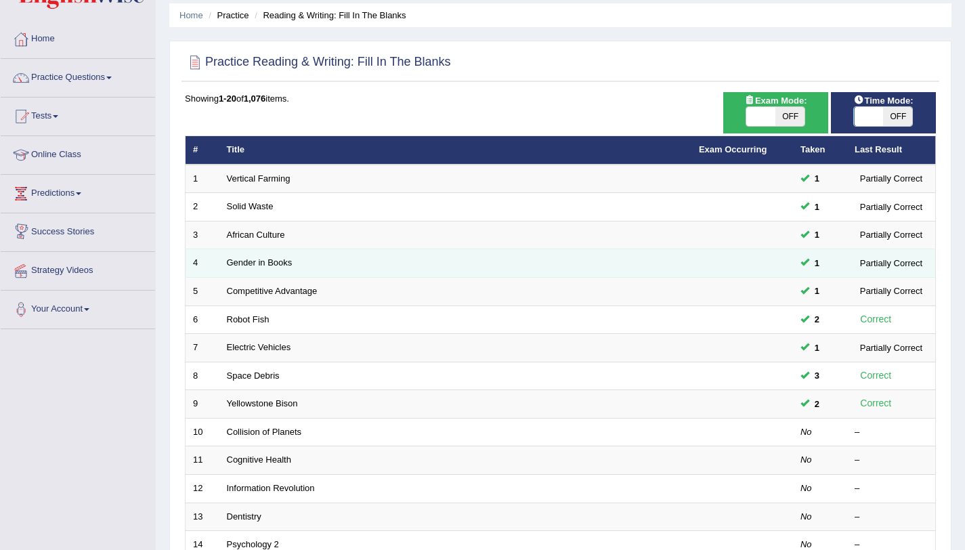
scroll to position [215, 0]
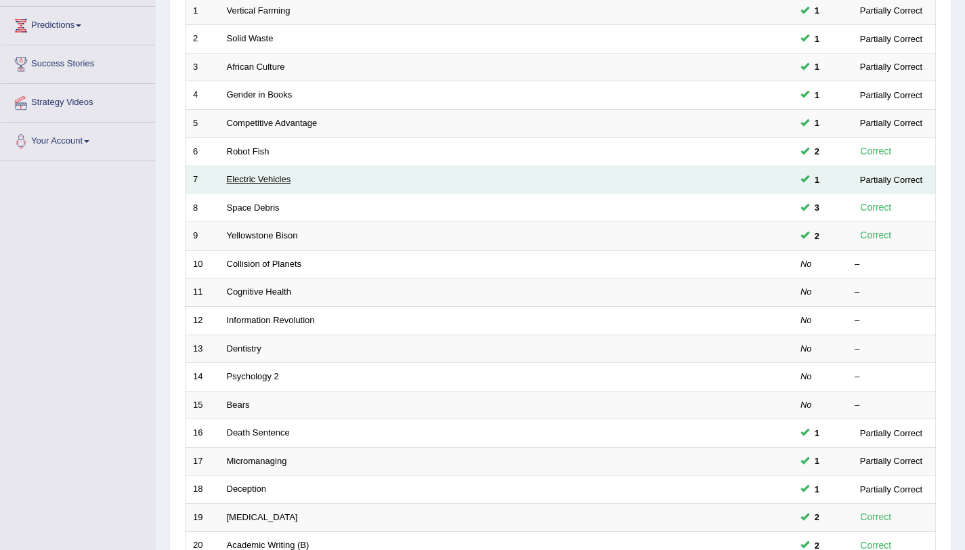
click at [236, 177] on link "Electric Vehicles" at bounding box center [259, 179] width 64 height 10
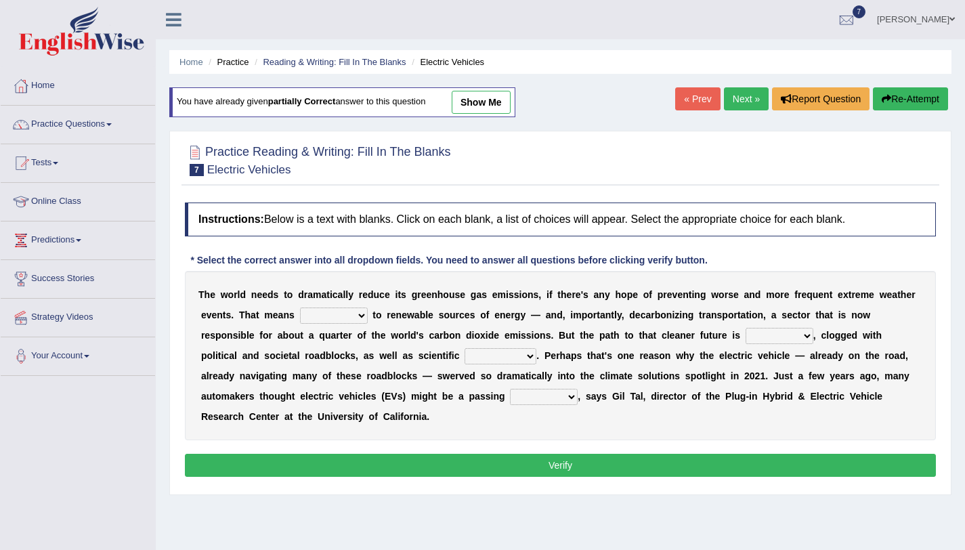
click at [326, 313] on select "grafting drafting crafting shifting" at bounding box center [334, 315] width 68 height 16
select select "shifting"
click at [300, 307] on select "grafting drafting crafting shifting" at bounding box center [334, 315] width 68 height 16
click at [772, 333] on select "daunting daunted daunt dauntless" at bounding box center [780, 336] width 68 height 16
select select "daunting"
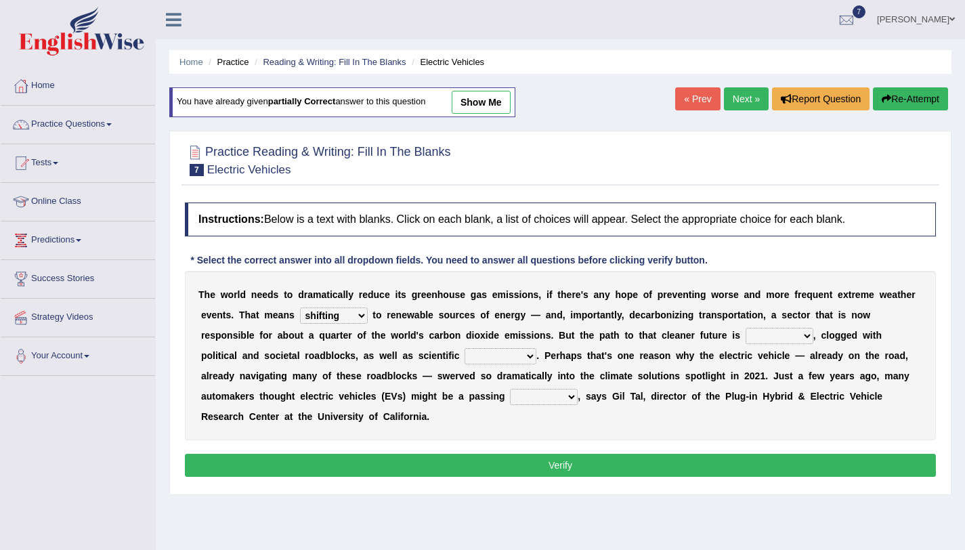
click at [746, 328] on select "daunting daunted daunt dauntless" at bounding box center [780, 336] width 68 height 16
click at [521, 354] on select "spectacles obstacles tentacles receptacles" at bounding box center [501, 356] width 72 height 16
select select "obstacles"
click at [465, 348] on select "spectacles obstacles tentacles receptacles" at bounding box center [501, 356] width 72 height 16
click at [534, 400] on select "fad gad tad lad" at bounding box center [544, 397] width 68 height 16
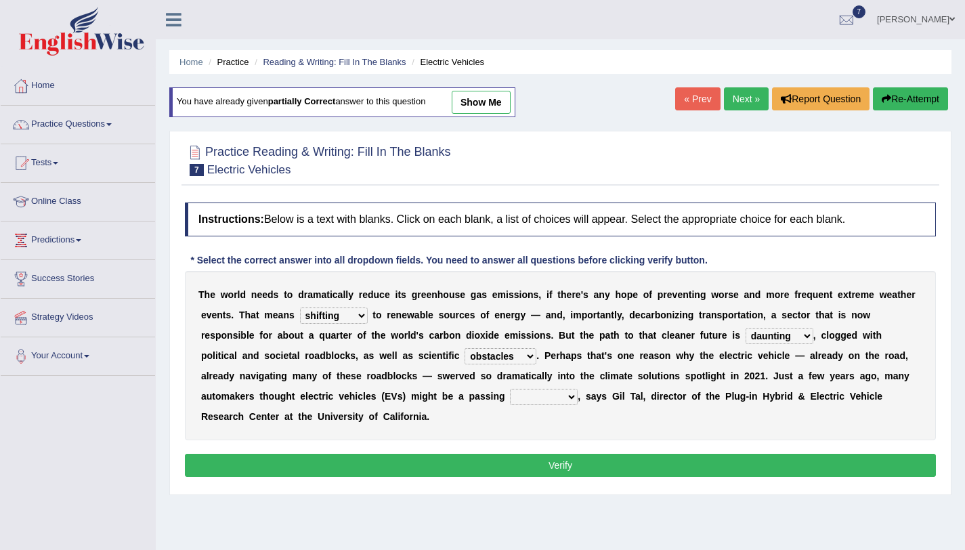
select select "lad"
click at [510, 389] on select "fad gad tad lad" at bounding box center [544, 397] width 68 height 16
click at [530, 464] on button "Verify" at bounding box center [560, 465] width 751 height 23
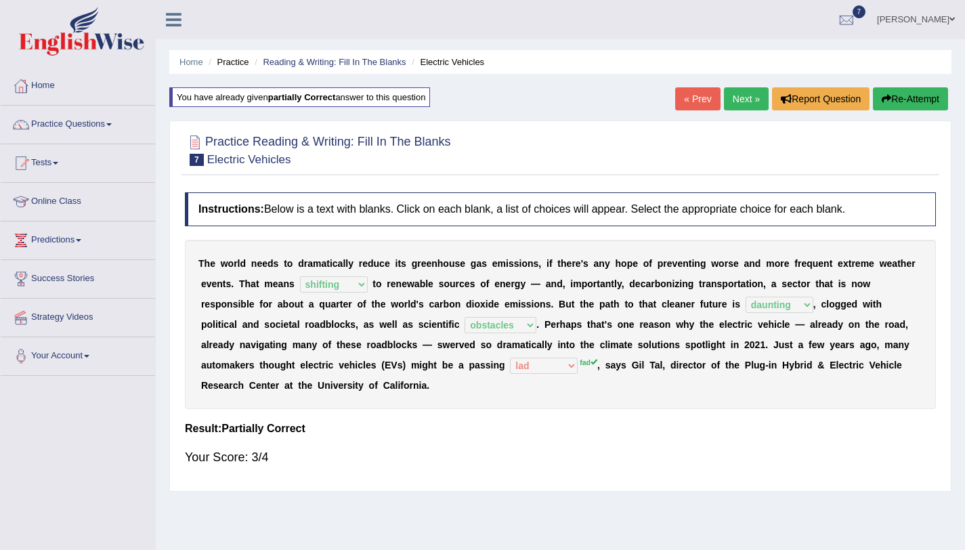
click at [733, 96] on link "Next »" at bounding box center [746, 98] width 45 height 23
